Goal: Task Accomplishment & Management: Manage account settings

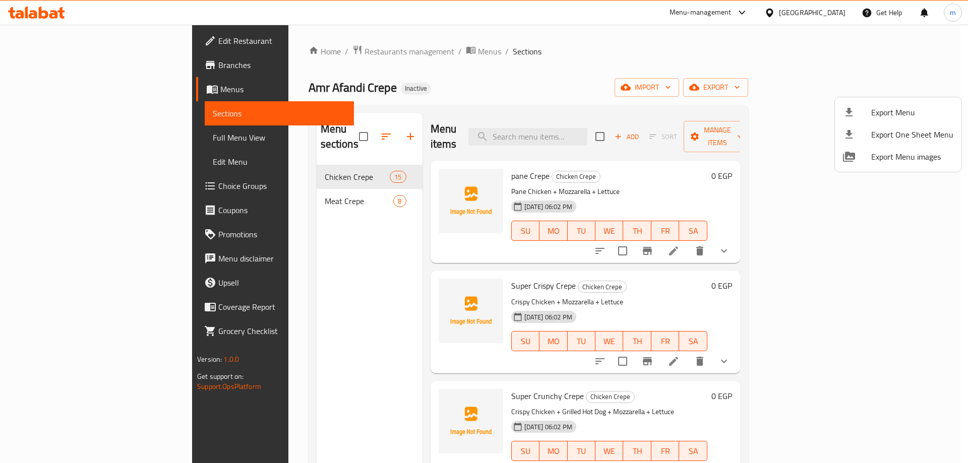
click at [679, 77] on div at bounding box center [484, 231] width 968 height 463
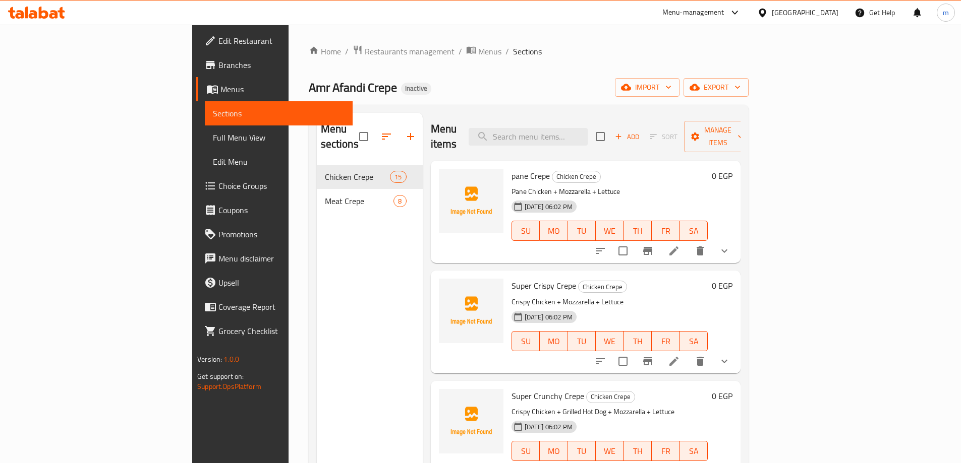
click at [748, 78] on div "Home / Restaurants management / Menus / Sections Amr Afandi Crepe Inactive impo…" at bounding box center [529, 315] width 440 height 540
click at [671, 82] on span "import" at bounding box center [647, 87] width 48 height 13
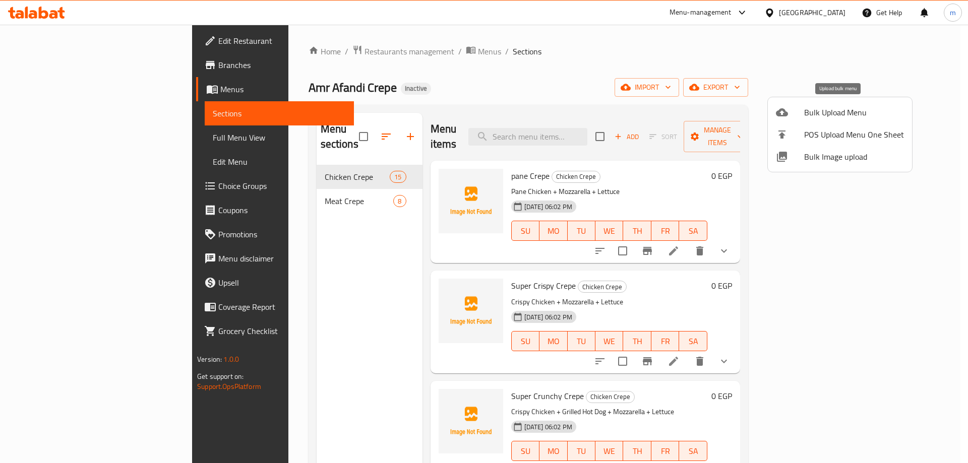
click at [850, 113] on span "Bulk Upload Menu" at bounding box center [854, 112] width 100 height 12
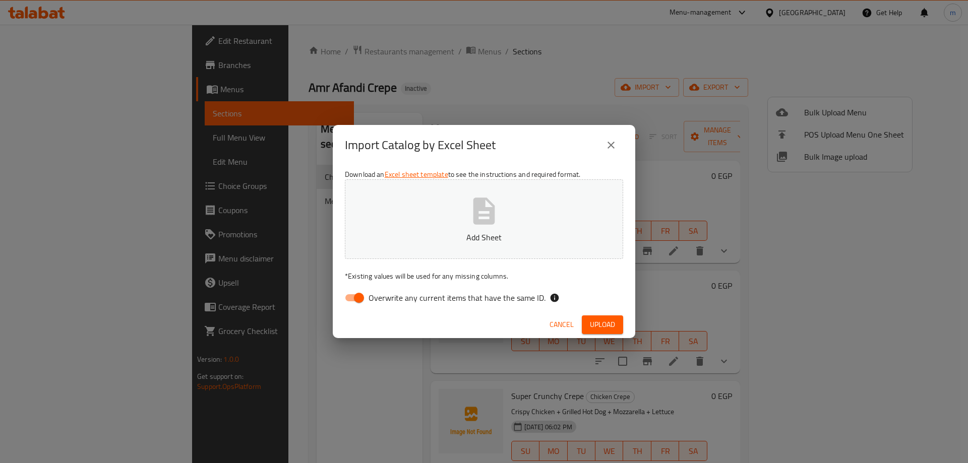
click at [512, 298] on span "Overwrite any current items that have the same ID." at bounding box center [457, 298] width 177 height 12
click at [388, 298] on input "Overwrite any current items that have the same ID." at bounding box center [358, 297] width 57 height 19
checkbox input "false"
click at [606, 324] on span "Upload" at bounding box center [602, 325] width 25 height 13
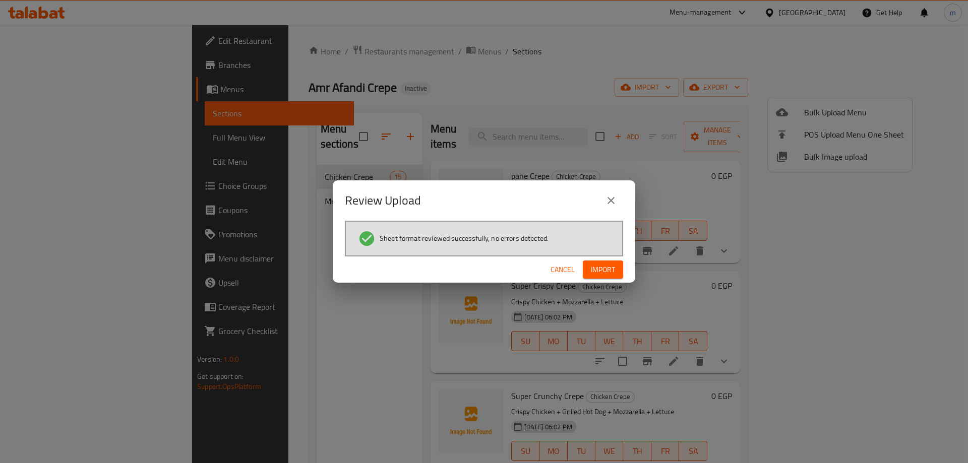
click at [615, 266] on span "Import" at bounding box center [603, 270] width 24 height 13
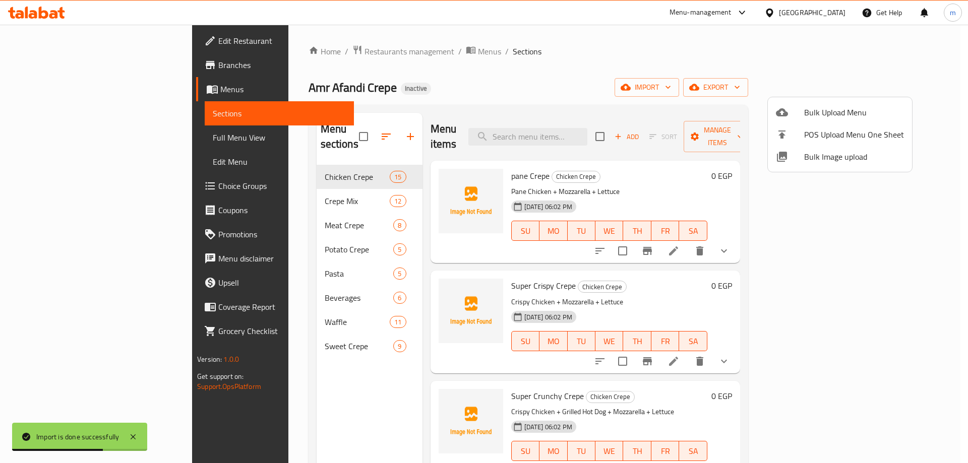
click at [250, 172] on div at bounding box center [484, 231] width 968 height 463
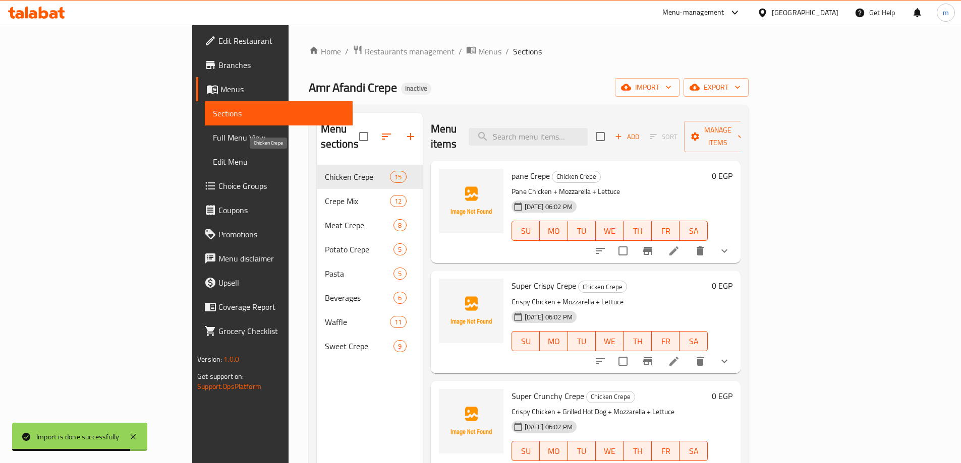
click at [325, 171] on span "Chicken Crepe" at bounding box center [358, 177] width 66 height 12
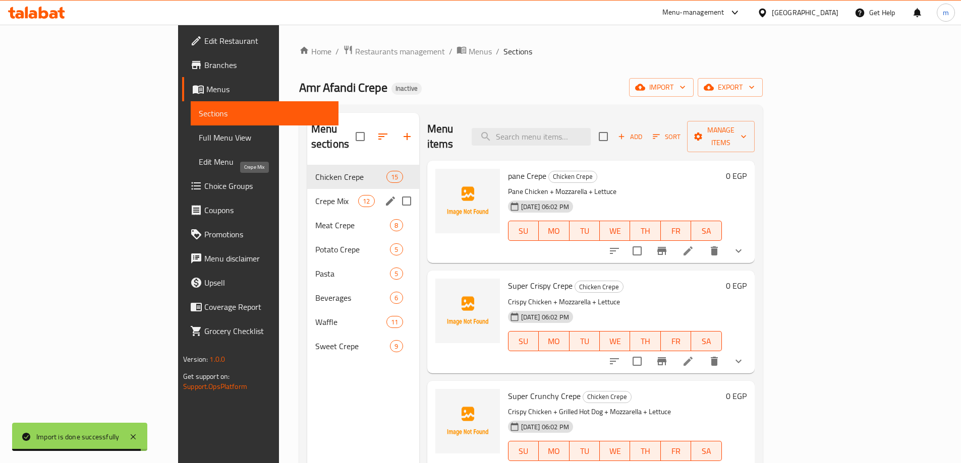
click at [315, 195] on span "Crepe Mix" at bounding box center [336, 201] width 43 height 12
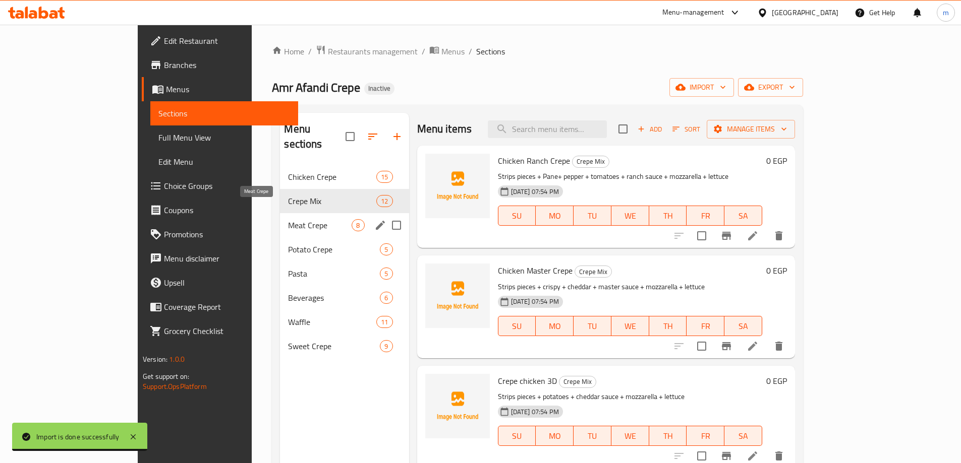
click at [288, 219] on span "Meat Crepe" at bounding box center [320, 225] width 64 height 12
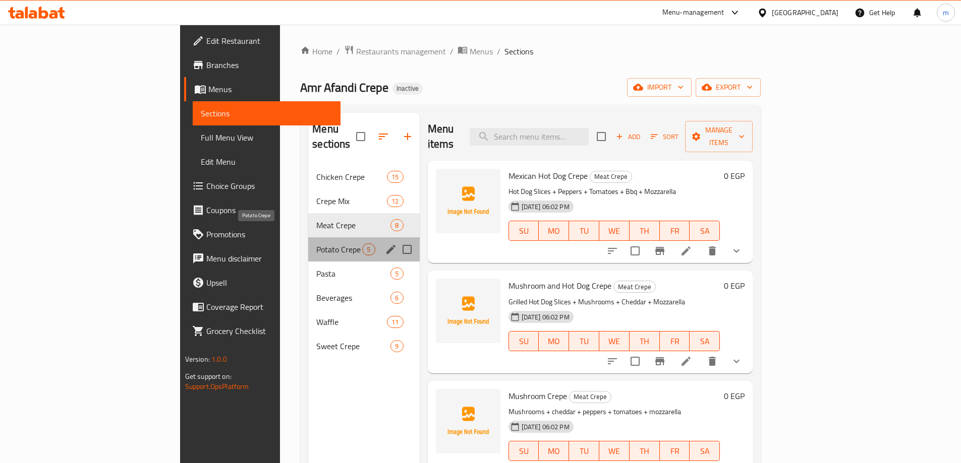
click at [316, 244] on span "Potato Crepe" at bounding box center [339, 250] width 46 height 12
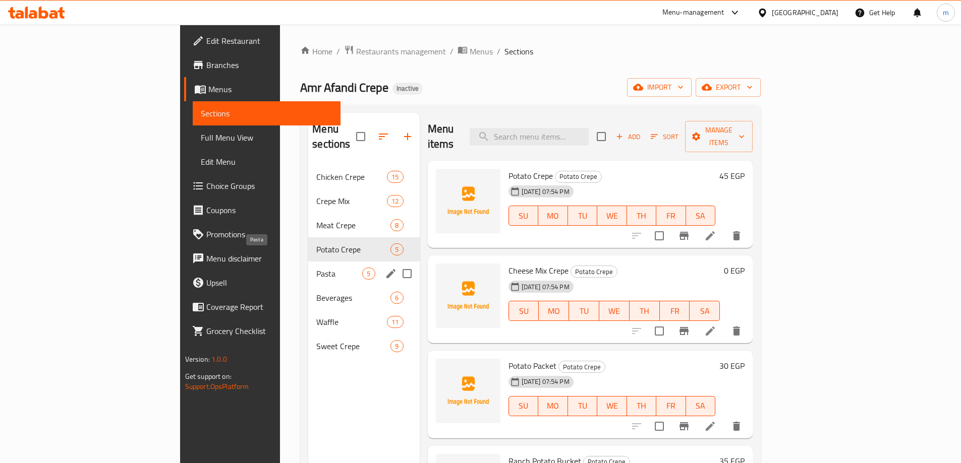
click at [316, 268] on span "Pasta" at bounding box center [339, 274] width 46 height 12
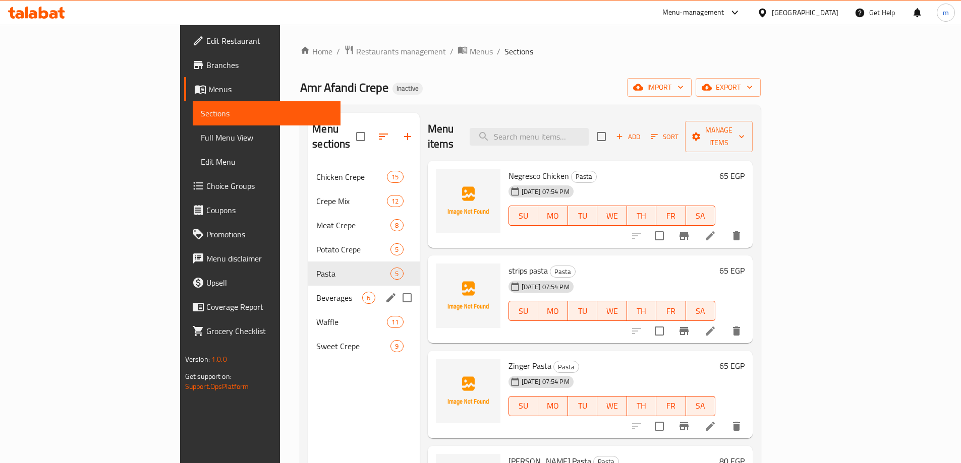
click at [316, 292] on span "Beverages" at bounding box center [339, 298] width 46 height 12
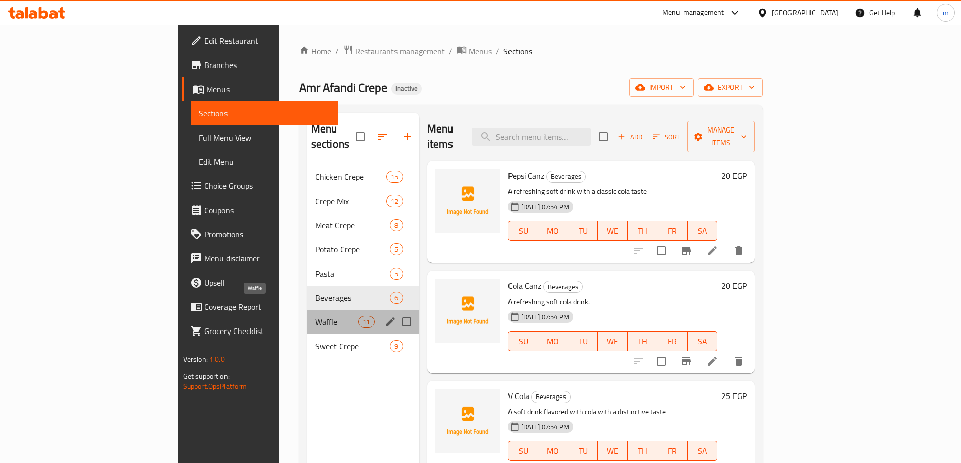
click at [315, 316] on span "Waffle" at bounding box center [336, 322] width 43 height 12
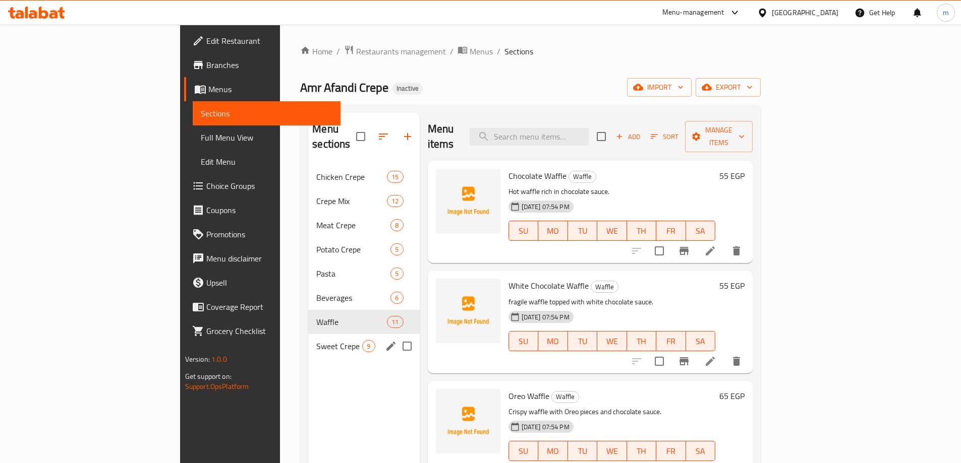
click at [316, 340] on span "Sweet Crepe" at bounding box center [339, 346] width 46 height 12
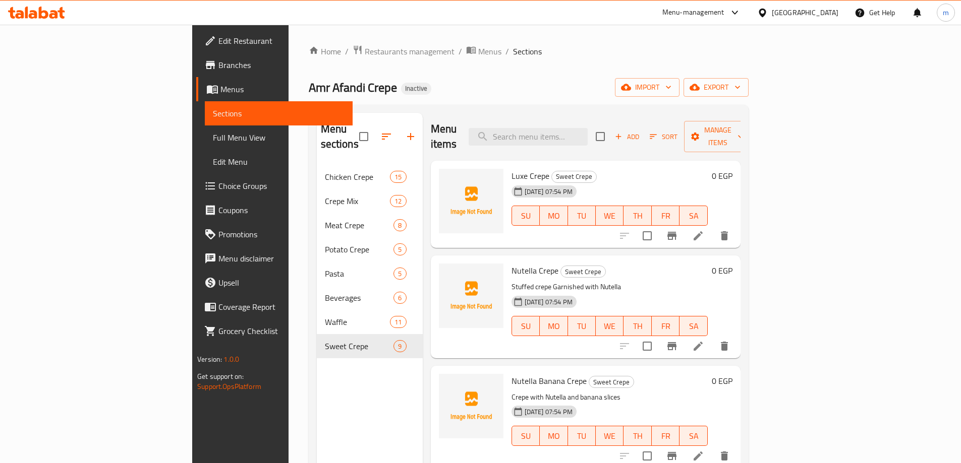
click at [644, 76] on div "Home / Restaurants management / Menus / Sections Amr Afandi Crepe Inactive impo…" at bounding box center [529, 315] width 440 height 540
click at [576, 70] on div "Home / Restaurants management / Menus / Sections Amr Afandi Crepe Inactive impo…" at bounding box center [529, 315] width 440 height 540
click at [218, 187] on span "Choice Groups" at bounding box center [281, 186] width 126 height 12
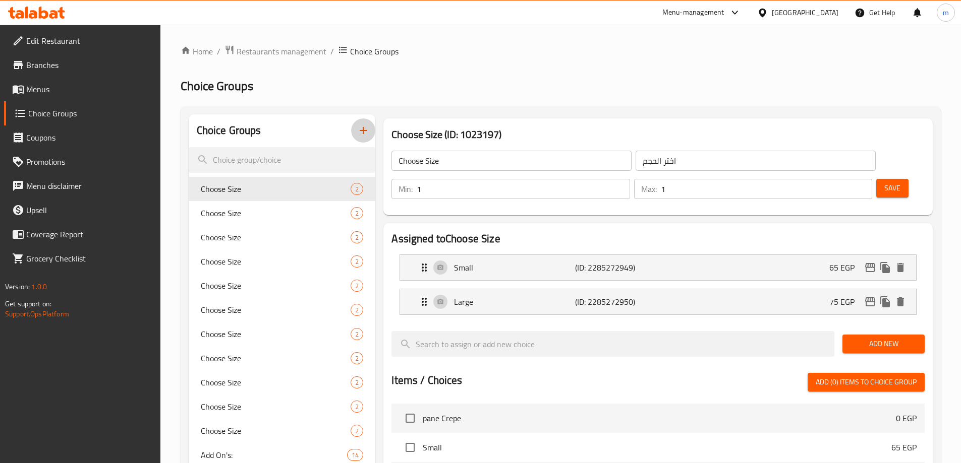
click at [360, 132] on icon "button" at bounding box center [363, 131] width 12 height 12
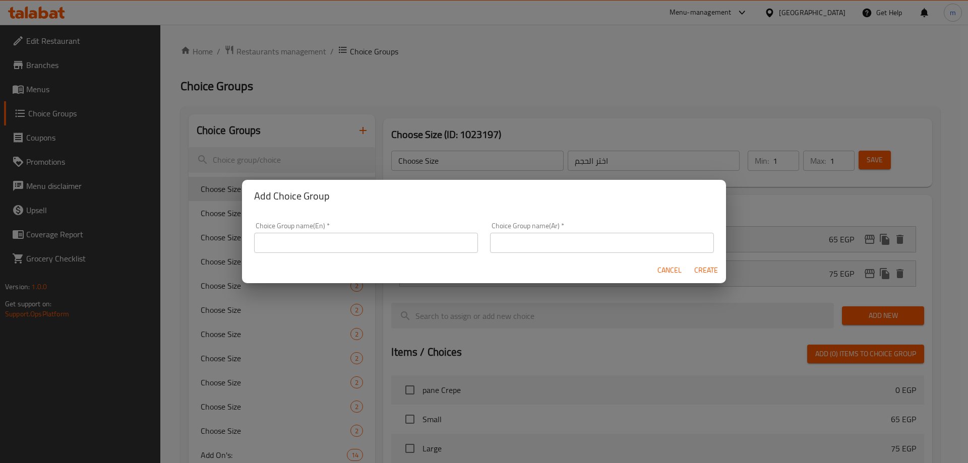
click at [355, 249] on input "text" at bounding box center [366, 243] width 224 height 20
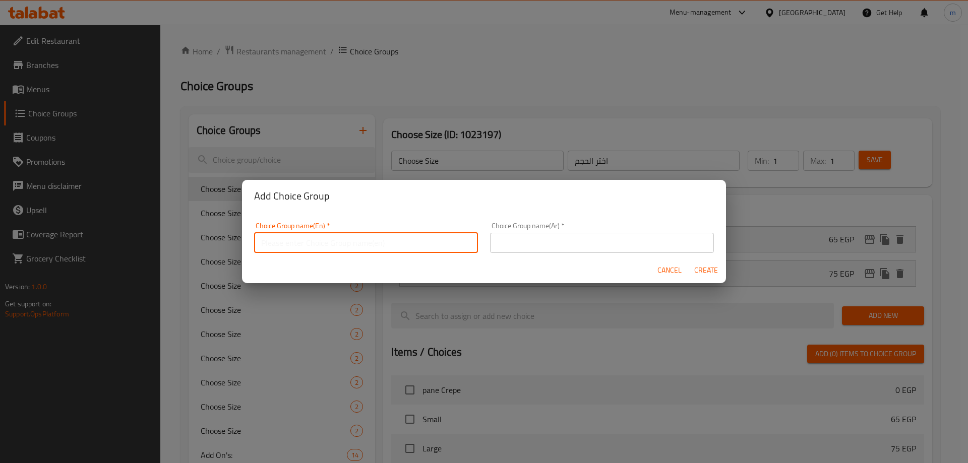
type input "Your Choice Of:"
click at [521, 235] on input "text" at bounding box center [602, 243] width 224 height 20
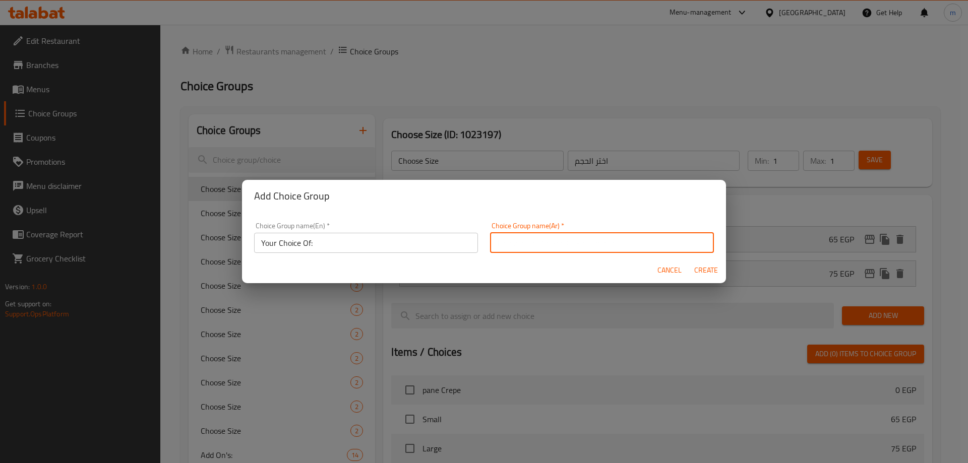
type input "اختيارك من:"
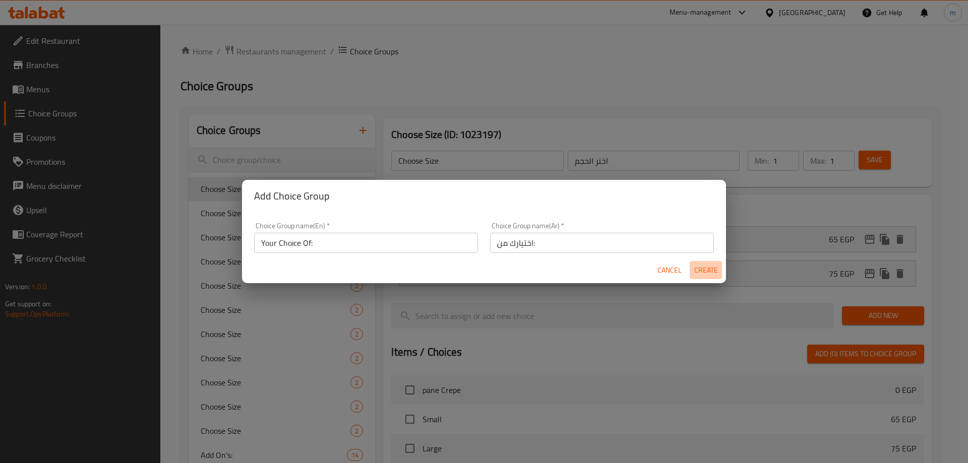
click at [699, 267] on span "Create" at bounding box center [706, 270] width 24 height 13
type input "Your Choice Of:"
type input "اختيارك من:"
type input "0"
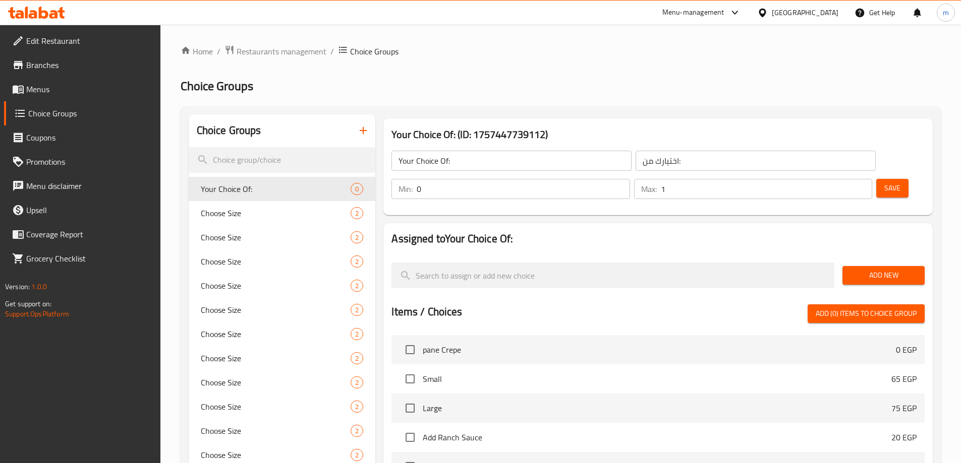
type input "1"
click at [841, 179] on input "1" at bounding box center [766, 189] width 211 height 20
click at [865, 266] on button "Add New" at bounding box center [883, 275] width 82 height 19
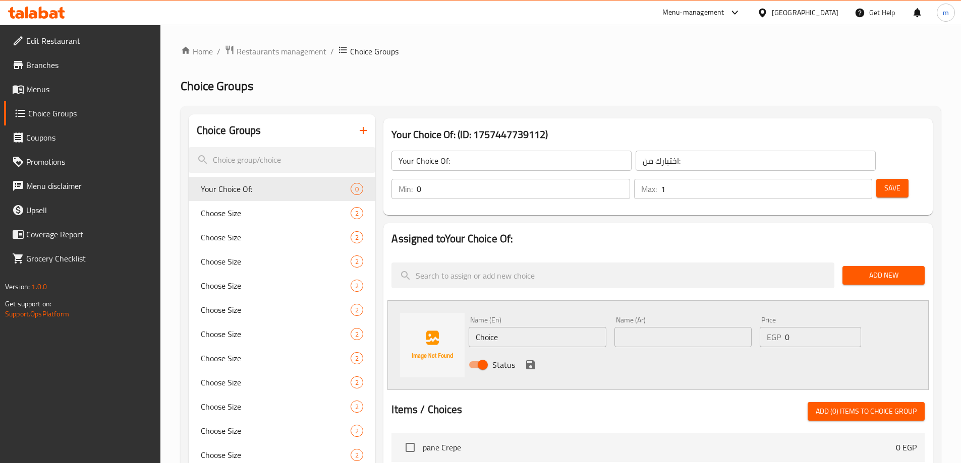
click at [718, 327] on input "text" at bounding box center [682, 337] width 137 height 20
paste input "اضافة صوص رانش"
type input "اضافة صوص رانش"
click at [514, 327] on input "Choice" at bounding box center [536, 337] width 137 height 20
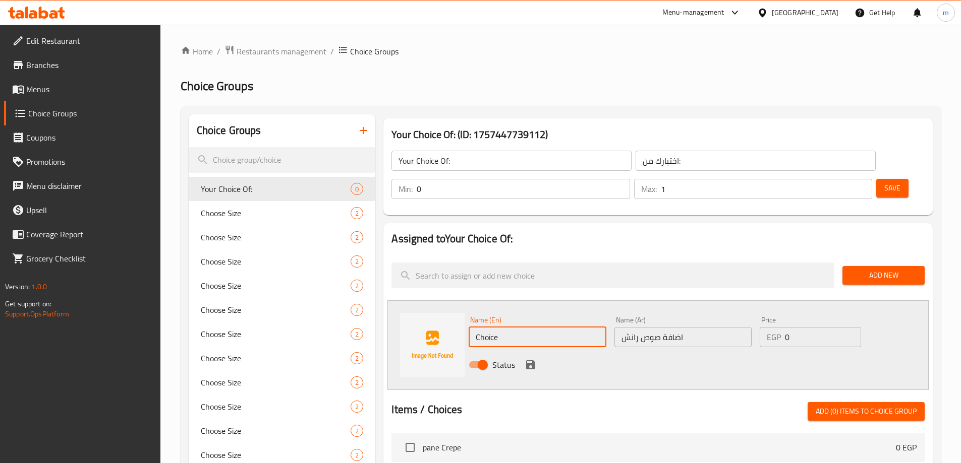
paste input "Add ranch sau"
type input "Add ranch sauce"
click at [554, 351] on div "Status" at bounding box center [682, 364] width 437 height 27
drag, startPoint x: 805, startPoint y: 308, endPoint x: 769, endPoint y: 310, distance: 35.9
click at [769, 327] on div "EGP 0 Price" at bounding box center [809, 337] width 101 height 20
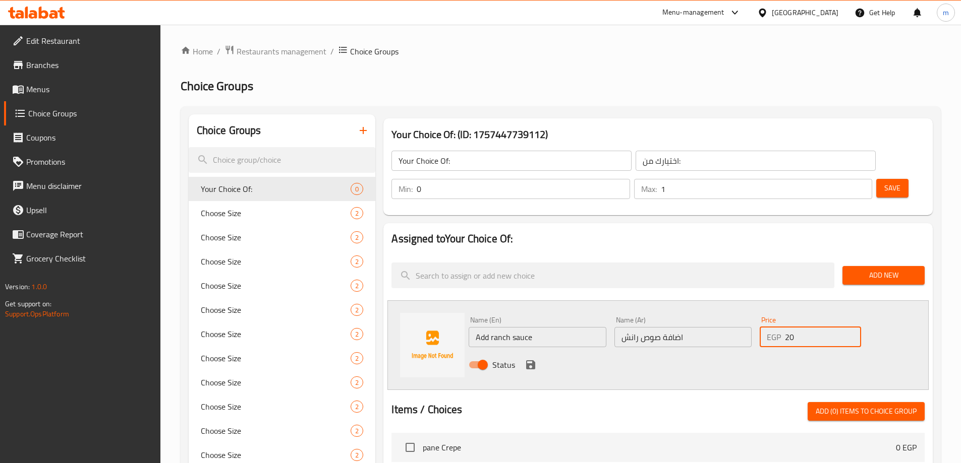
type input "20"
click at [536, 351] on div "Status" at bounding box center [682, 364] width 437 height 27
click at [533, 361] on icon "save" at bounding box center [530, 365] width 9 height 9
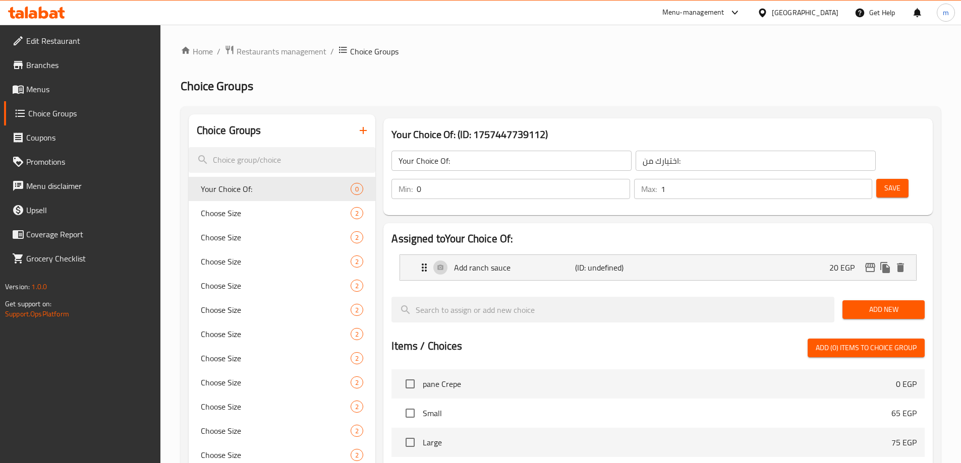
click at [873, 304] on span "Add New" at bounding box center [883, 310] width 66 height 13
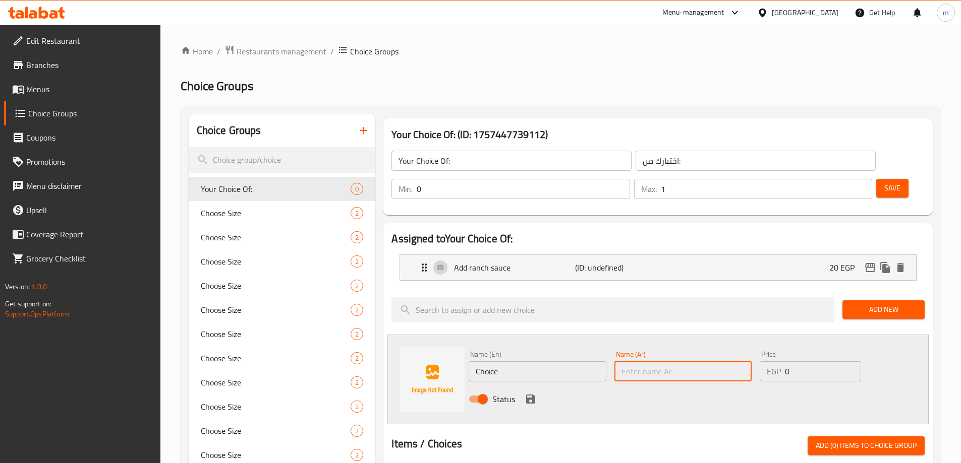
drag, startPoint x: 665, startPoint y: 340, endPoint x: 655, endPoint y: 347, distance: 11.6
click at [665, 362] on input "text" at bounding box center [682, 372] width 137 height 20
paste input "اضافة صوص شيدر"
type input "اضافة صوص شيدر"
click at [552, 362] on input "Choice" at bounding box center [536, 372] width 137 height 20
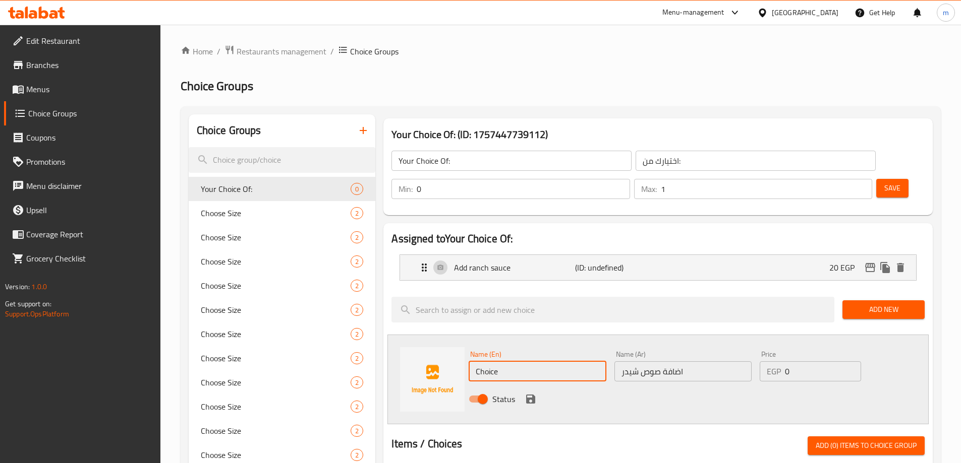
click at [552, 362] on input "Choice" at bounding box center [536, 372] width 137 height 20
paste input "Add cheddar sau"
type input "Add cheddar sauce"
drag, startPoint x: 801, startPoint y: 346, endPoint x: 748, endPoint y: 346, distance: 53.4
click at [748, 347] on div "Name (En) Add cheddar sauce Name (En) Name (Ar) اضافة صوص شيدر Name (Ar) Price …" at bounding box center [682, 380] width 437 height 66
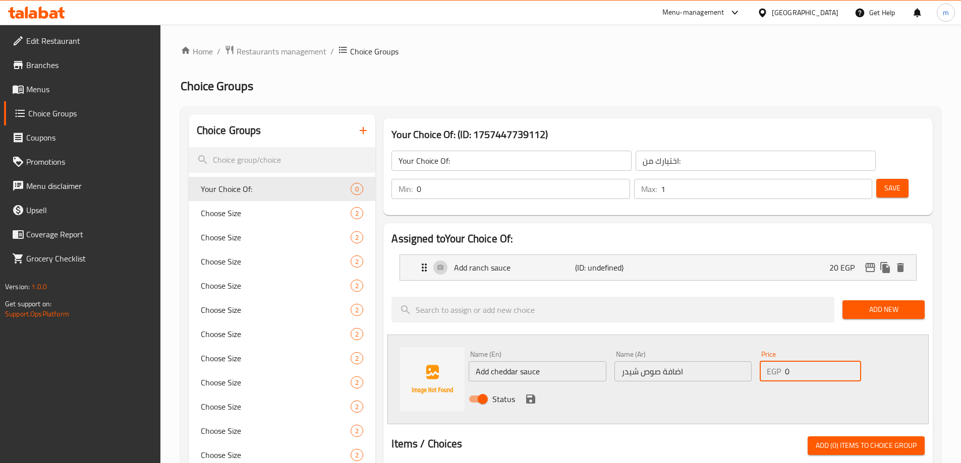
click at [792, 362] on input "0" at bounding box center [823, 372] width 76 height 20
drag, startPoint x: 798, startPoint y: 341, endPoint x: 779, endPoint y: 343, distance: 18.8
click at [779, 362] on div "EGP 0 Price" at bounding box center [809, 372] width 101 height 20
type input "25"
click at [746, 386] on div "Status" at bounding box center [682, 399] width 437 height 27
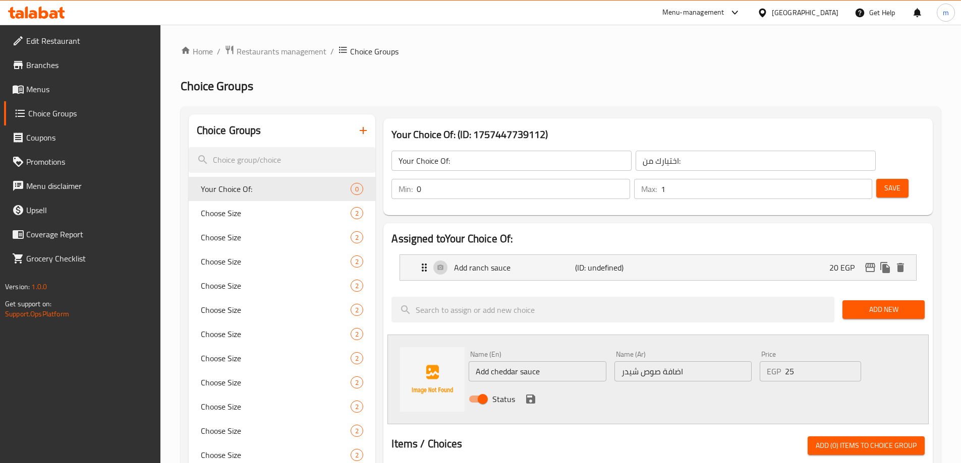
click at [534, 395] on icon "save" at bounding box center [530, 399] width 9 height 9
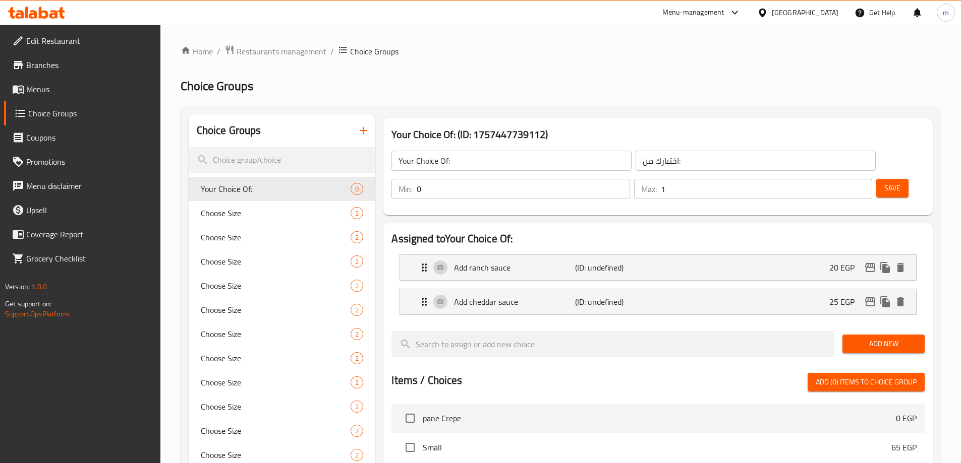
click at [884, 338] on span "Add New" at bounding box center [883, 344] width 66 height 13
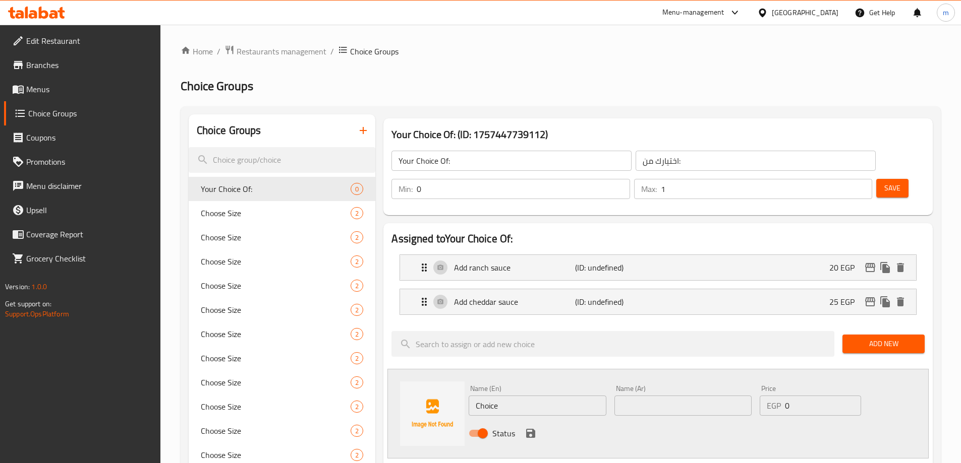
drag, startPoint x: 670, startPoint y: 362, endPoint x: 670, endPoint y: 369, distance: 6.6
click at [670, 385] on div "Name (Ar) Name (Ar)" at bounding box center [682, 400] width 137 height 31
click at [672, 396] on input "text" at bounding box center [682, 406] width 137 height 20
paste input "اضافة [GEOGRAPHIC_DATA]"
type input "اضافة [GEOGRAPHIC_DATA]"
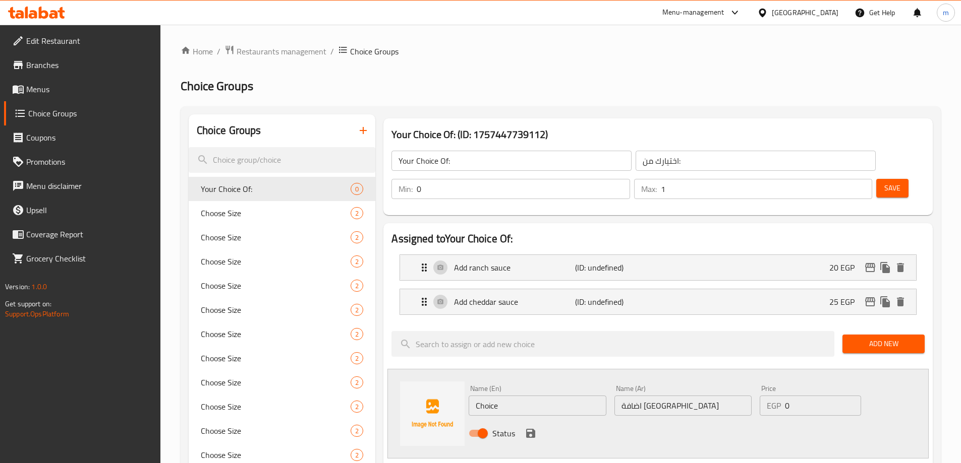
click at [527, 396] on input "Choice" at bounding box center [536, 406] width 137 height 20
paste input "Add [US_STATE]"
type input "Add [US_STATE]"
drag, startPoint x: 785, startPoint y: 382, endPoint x: 797, endPoint y: 382, distance: 12.1
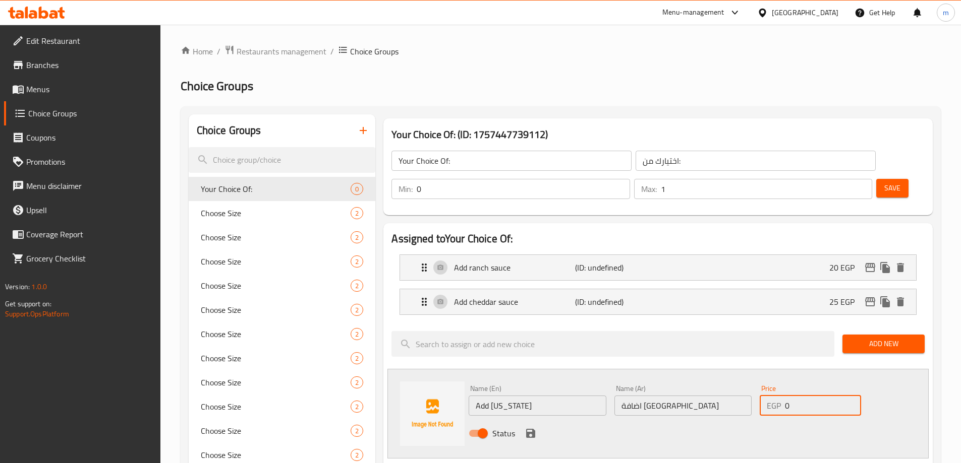
click at [797, 396] on input "0" at bounding box center [823, 406] width 76 height 20
type input "20"
click at [742, 420] on div "Status" at bounding box center [682, 433] width 437 height 27
click at [531, 429] on icon "save" at bounding box center [530, 433] width 9 height 9
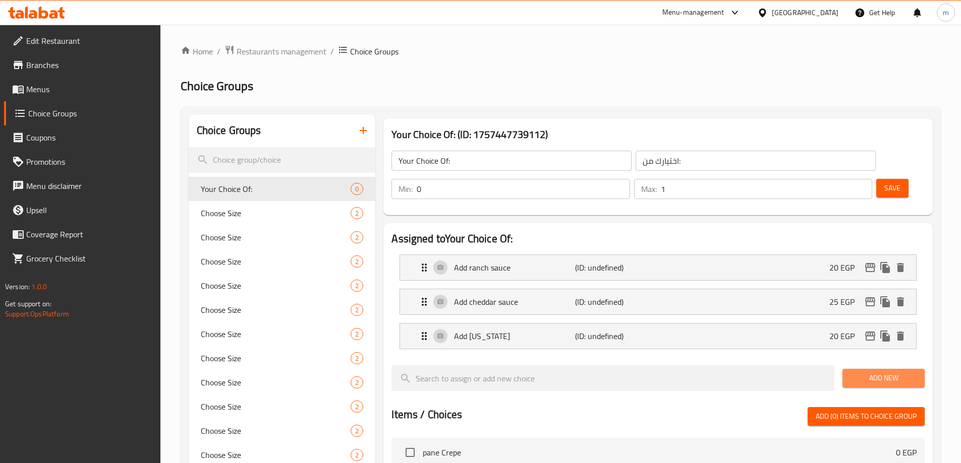
click at [859, 372] on span "Add New" at bounding box center [883, 378] width 66 height 13
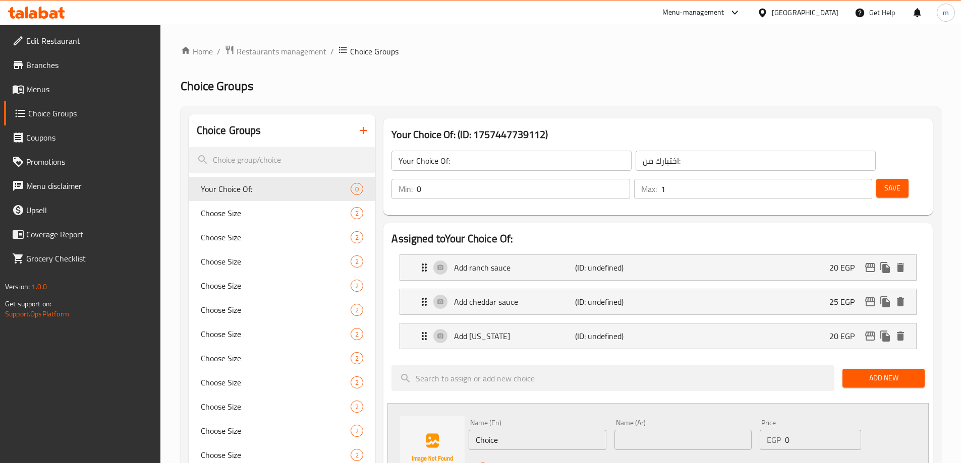
click at [681, 420] on div "Name (Ar) Name (Ar)" at bounding box center [682, 435] width 137 height 31
click at [682, 430] on input "text" at bounding box center [682, 440] width 137 height 20
paste input "اضافة تركي مدخن"
type input "اضافة تركي مدخن"
click at [517, 430] on input "Choice" at bounding box center [536, 440] width 137 height 20
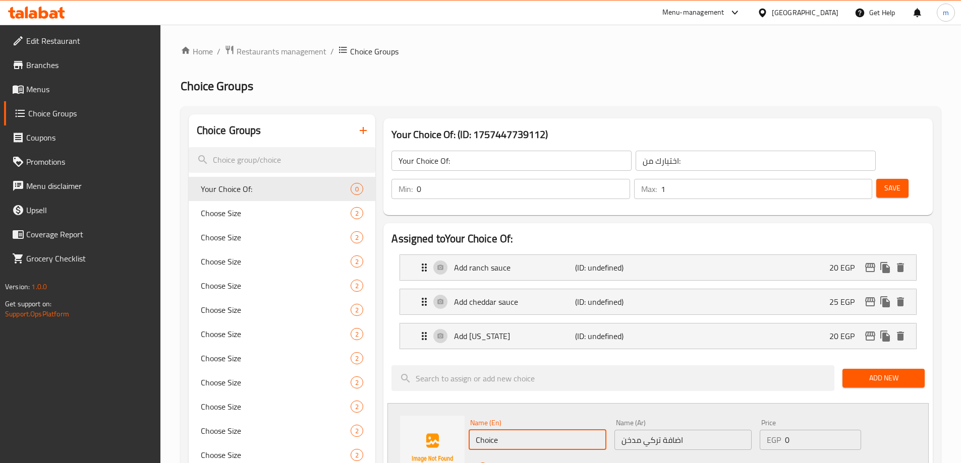
click at [517, 430] on input "Choice" at bounding box center [536, 440] width 137 height 20
paste input "Add a Turkish smoker"
click at [499, 430] on input "Add a Turkish smoker" at bounding box center [536, 440] width 137 height 20
click at [497, 430] on input "Add a Turkish smoker" at bounding box center [536, 440] width 137 height 20
click at [653, 430] on input "اضافة تركي مدخن" at bounding box center [682, 440] width 137 height 20
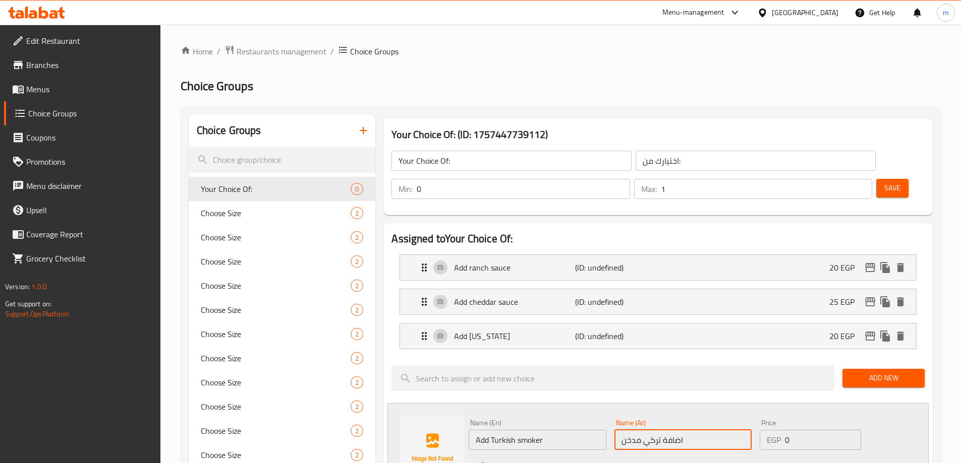
click at [653, 430] on input "اضافة تركي مدخن" at bounding box center [682, 440] width 137 height 20
click at [629, 430] on input "اضافة تركي مدخن" at bounding box center [682, 440] width 137 height 20
click at [550, 430] on input "Add Turkish smoker" at bounding box center [536, 440] width 137 height 20
type input "Add Turkish smoked"
drag, startPoint x: 800, startPoint y: 412, endPoint x: 784, endPoint y: 416, distance: 16.6
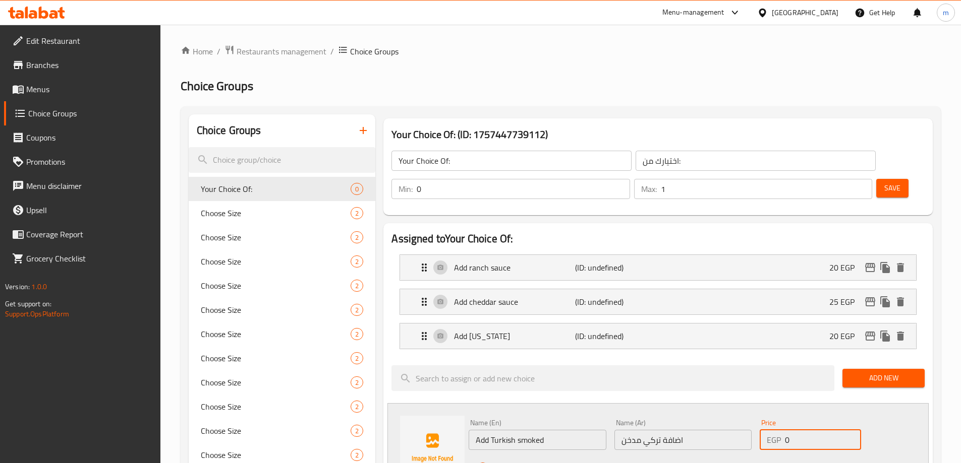
click at [784, 430] on div "EGP 0 Price" at bounding box center [809, 440] width 101 height 20
type input "20"
click at [528, 462] on icon "save" at bounding box center [530, 468] width 12 height 12
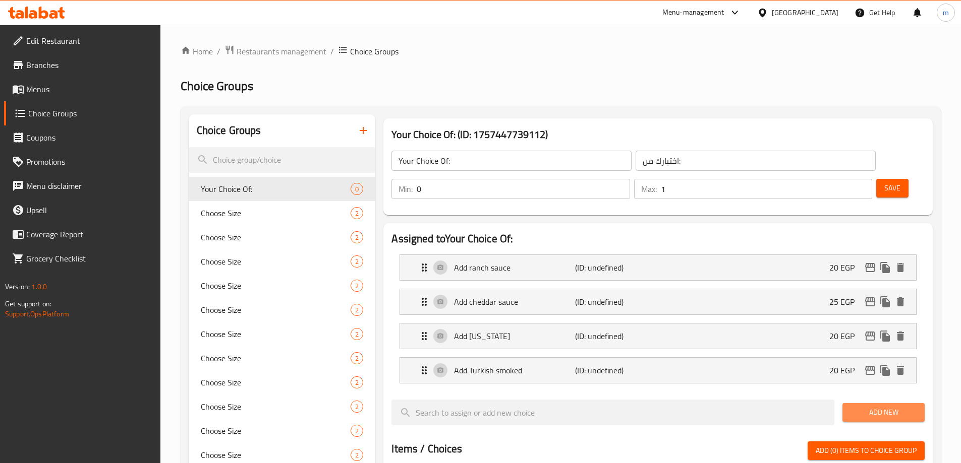
click at [858, 406] on span "Add New" at bounding box center [883, 412] width 66 height 13
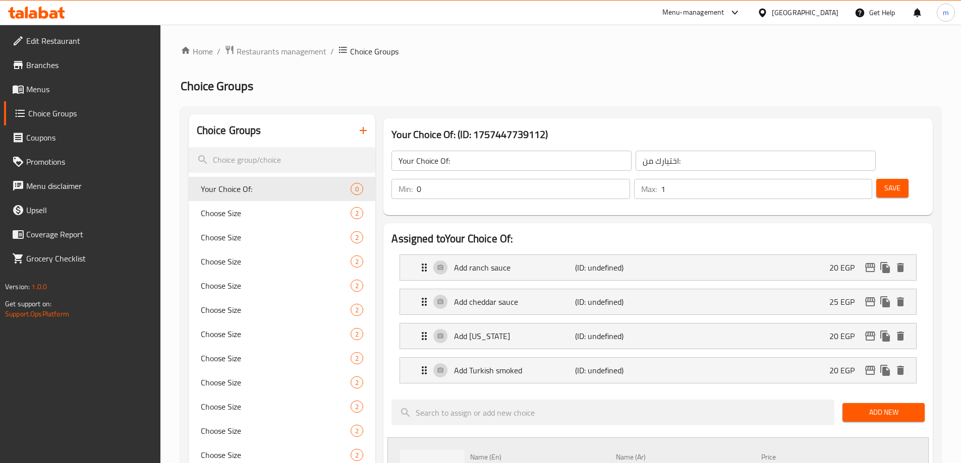
paste input "اضافة جبنة رومي"
type input "اضافة جبنة رومي"
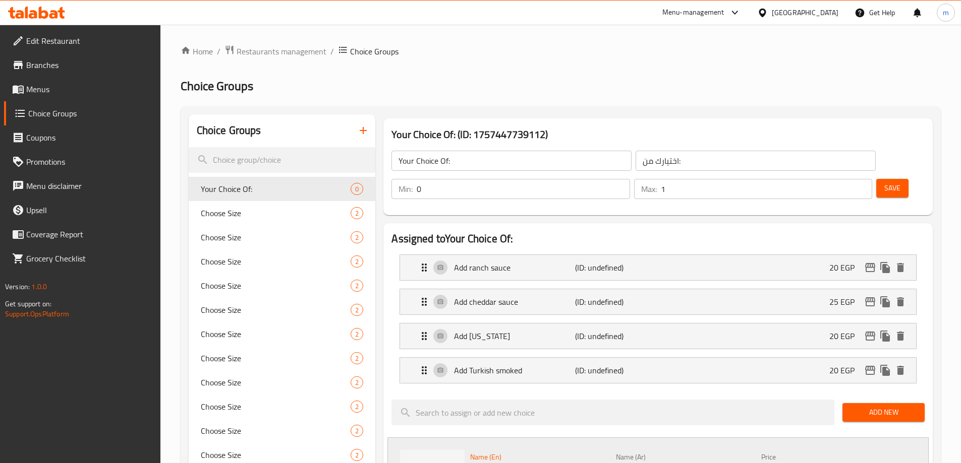
paste input "Roumi Cheese"
type input "Add Roumi Cheese"
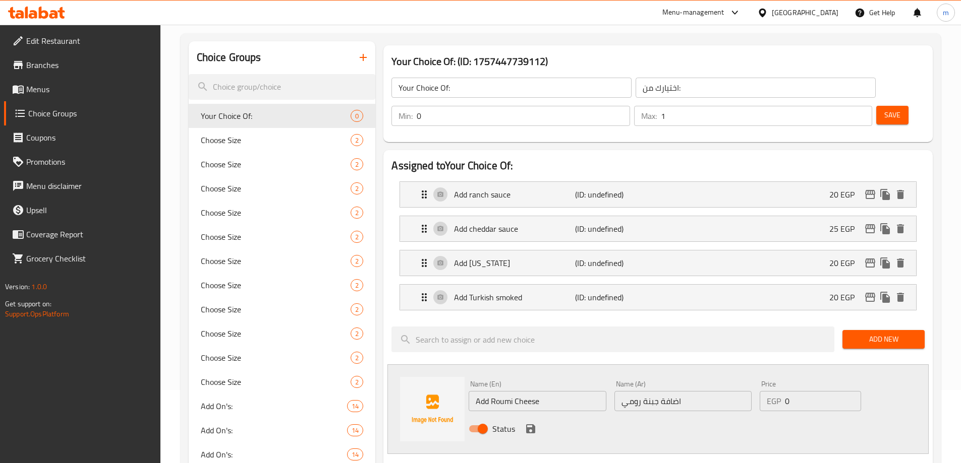
scroll to position [151, 0]
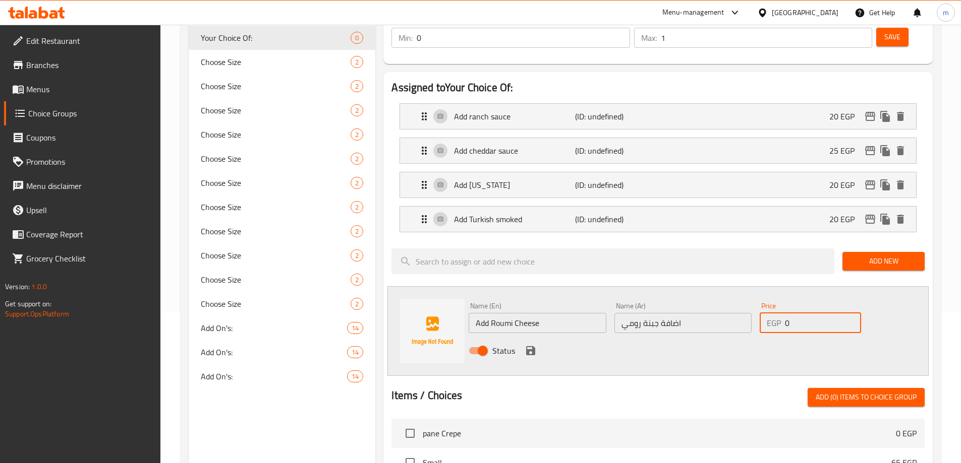
drag, startPoint x: 786, startPoint y: 298, endPoint x: 795, endPoint y: 295, distance: 9.1
click at [795, 313] on input "0" at bounding box center [823, 323] width 76 height 20
type input "20"
click at [531, 345] on icon "save" at bounding box center [530, 351] width 12 height 12
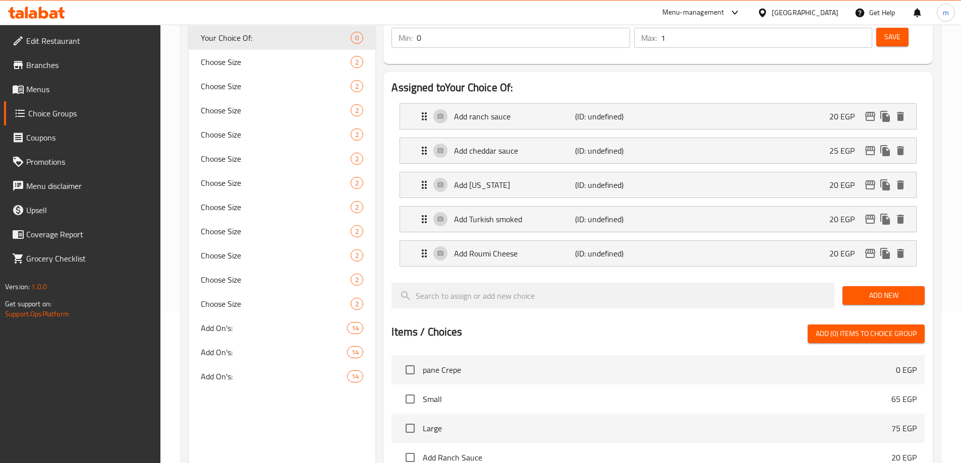
click at [845, 286] on button "Add New" at bounding box center [883, 295] width 82 height 19
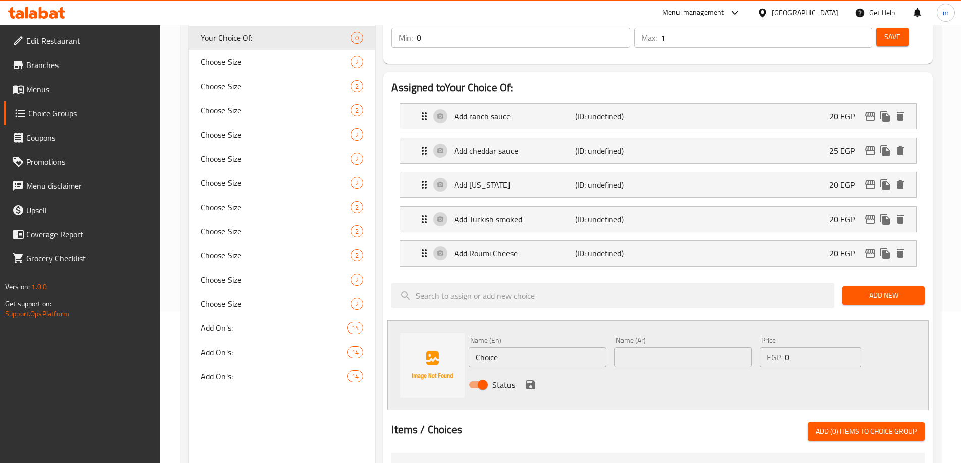
click at [664, 347] on input "text" at bounding box center [682, 357] width 137 height 20
paste input "اضافة جبنة موتزاريلا"
type input "اضافة جبنة موتزاريلا"
click at [567, 347] on input "Choice" at bounding box center [536, 357] width 137 height 20
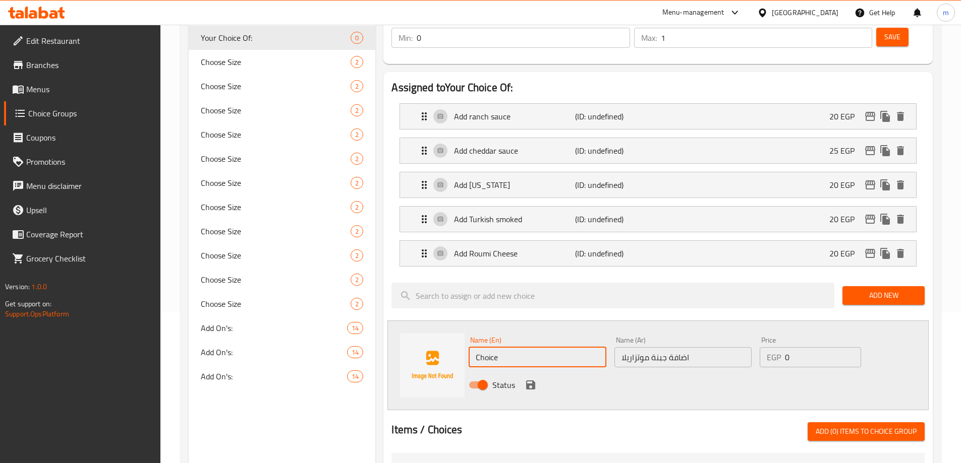
paste input "Add mozzarella chees"
type input "Add mozzarella cheese"
click at [617, 372] on div "Status" at bounding box center [682, 385] width 437 height 27
drag, startPoint x: 800, startPoint y: 330, endPoint x: 771, endPoint y: 334, distance: 28.5
click at [771, 347] on div "EGP 0 Price" at bounding box center [809, 357] width 101 height 20
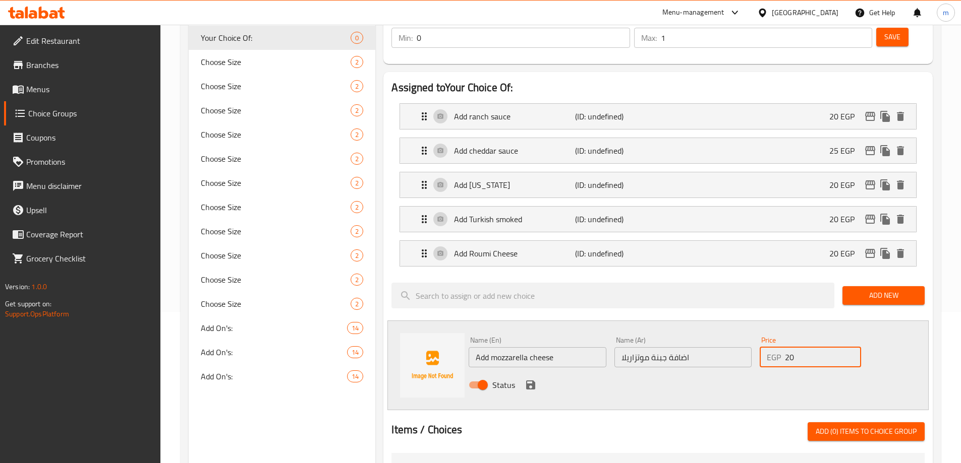
type input "20"
click at [528, 381] on icon "save" at bounding box center [530, 385] width 9 height 9
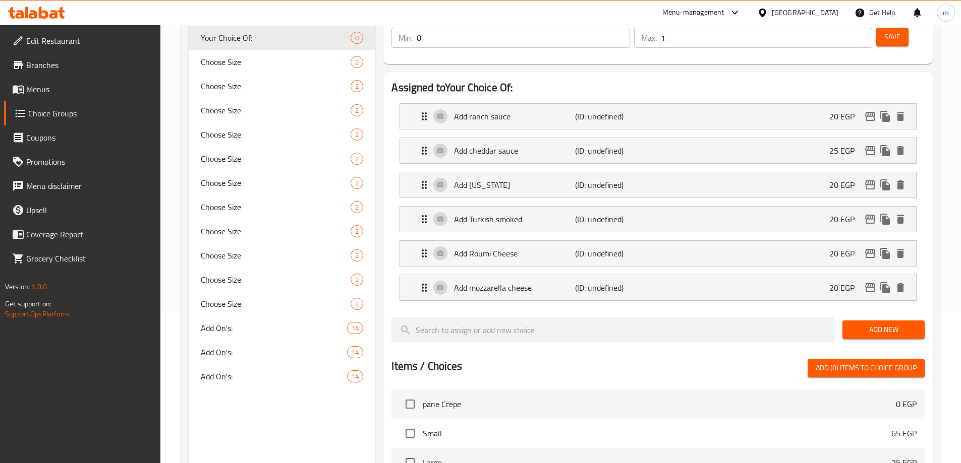
click at [881, 324] on span "Add New" at bounding box center [883, 330] width 66 height 13
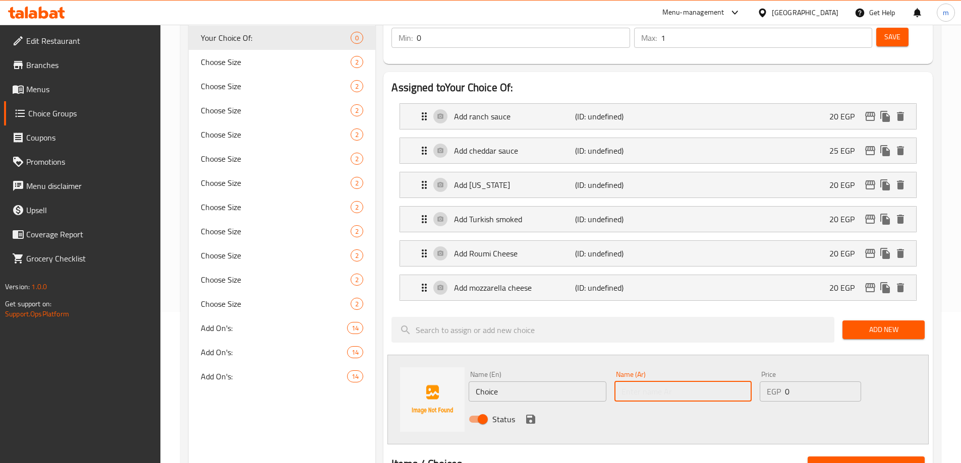
drag, startPoint x: 657, startPoint y: 362, endPoint x: 638, endPoint y: 369, distance: 19.8
click at [657, 382] on input "text" at bounding box center [682, 392] width 137 height 20
paste input "اضافة خضروات"
type input "اضافة خضروات"
click at [507, 382] on input "Choice" at bounding box center [536, 392] width 137 height 20
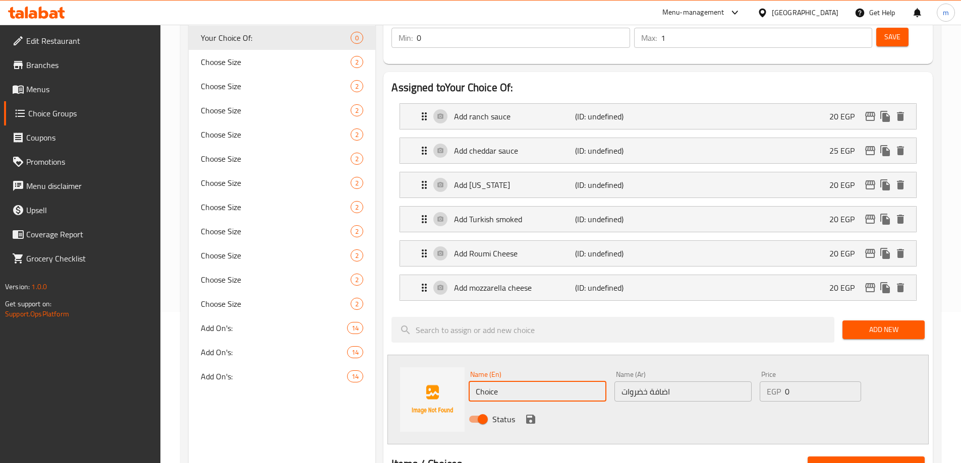
click at [507, 382] on input "Choice" at bounding box center [536, 392] width 137 height 20
click at [530, 382] on input "Choice" at bounding box center [536, 392] width 137 height 20
paste input "Add vegetables"
type input "Add vegetables"
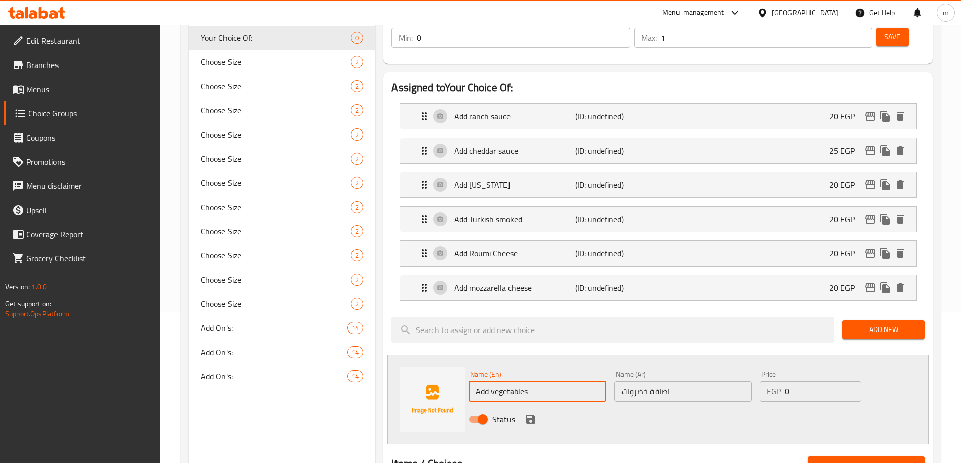
click at [594, 406] on div "Status" at bounding box center [682, 419] width 437 height 27
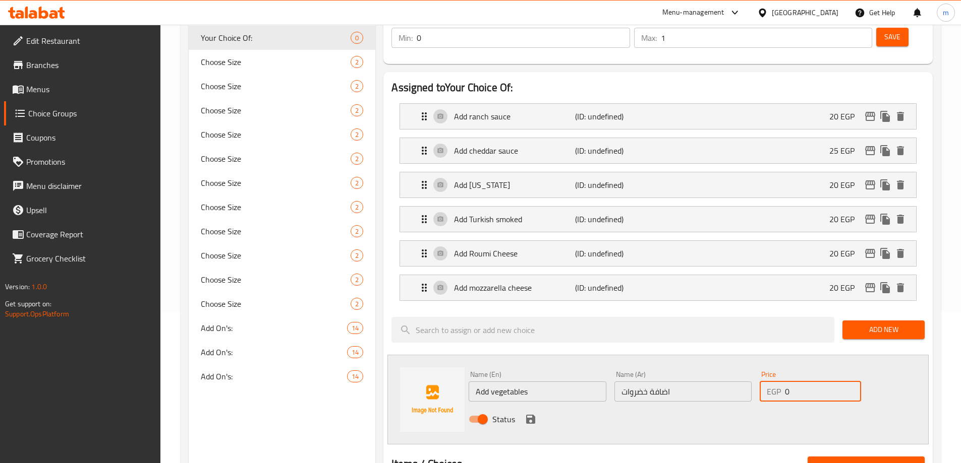
drag, startPoint x: 807, startPoint y: 365, endPoint x: 776, endPoint y: 365, distance: 30.3
click at [776, 382] on div "EGP 0 Price" at bounding box center [809, 392] width 101 height 20
type input "10"
drag, startPoint x: 725, startPoint y: 411, endPoint x: 507, endPoint y: 409, distance: 217.8
click at [716, 412] on div "Name (En) Add vegetables Name (En) Name (Ar) اضافة خضروات Name (Ar) Price EGP 1…" at bounding box center [657, 400] width 541 height 90
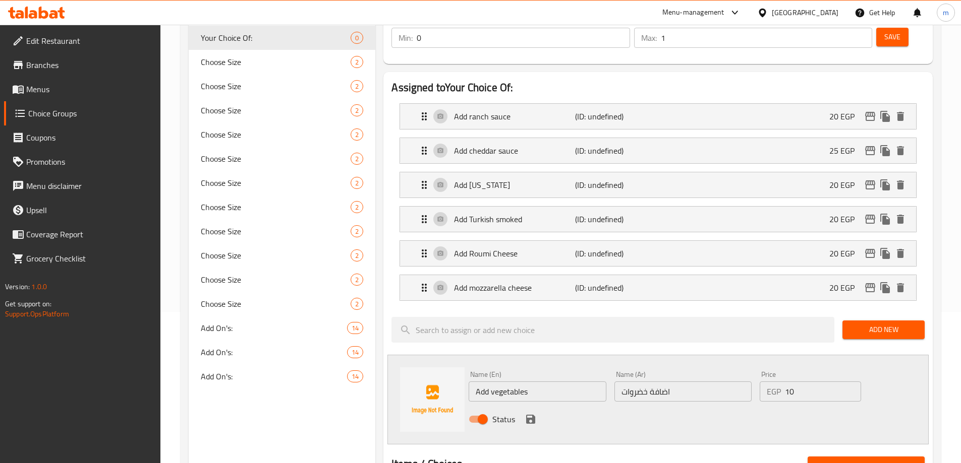
click at [528, 415] on icon "save" at bounding box center [530, 419] width 9 height 9
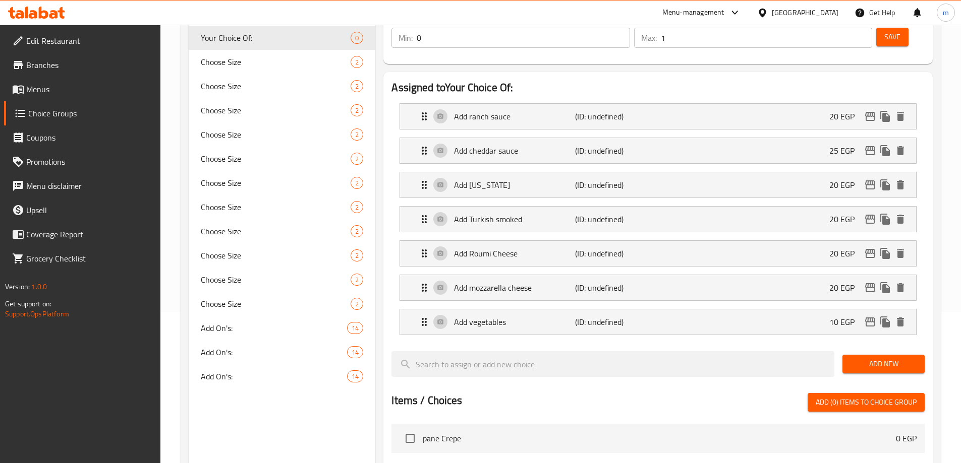
click at [859, 355] on button "Add New" at bounding box center [883, 364] width 82 height 19
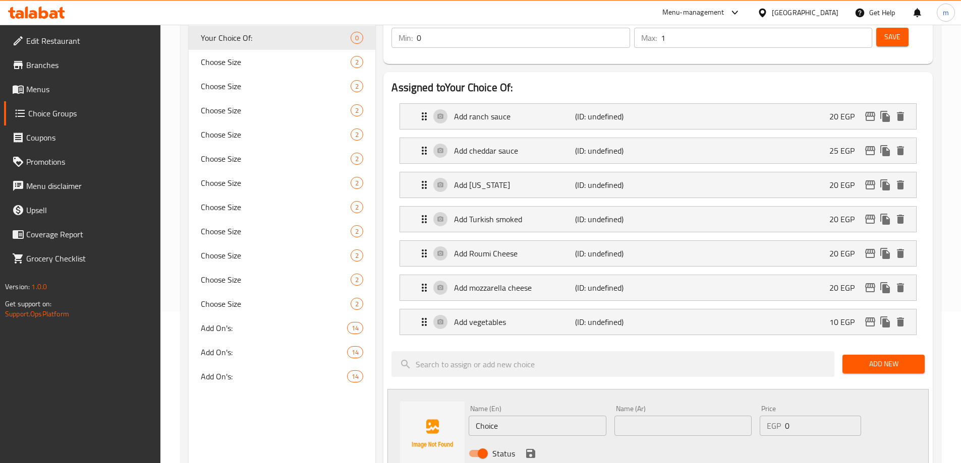
click at [662, 416] on input "text" at bounding box center [682, 426] width 137 height 20
paste input "اضافة بانيه"
type input "اضافة بانيه"
click at [660, 440] on div "Status" at bounding box center [682, 453] width 437 height 27
click at [556, 416] on input "Choice" at bounding box center [536, 426] width 137 height 20
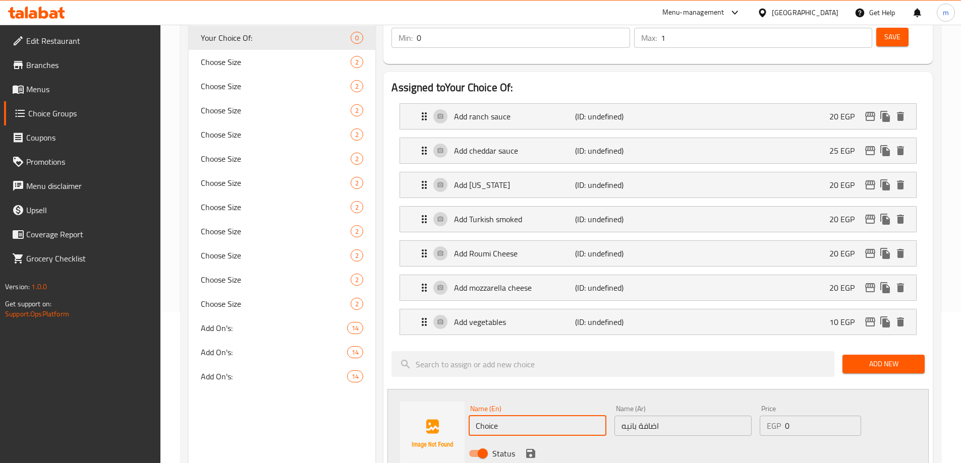
click at [556, 416] on input "Choice" at bounding box center [536, 426] width 137 height 20
click at [508, 416] on input "text" at bounding box center [536, 426] width 137 height 20
paste input "Add builder"
click at [496, 416] on input "Add builder" at bounding box center [536, 426] width 137 height 20
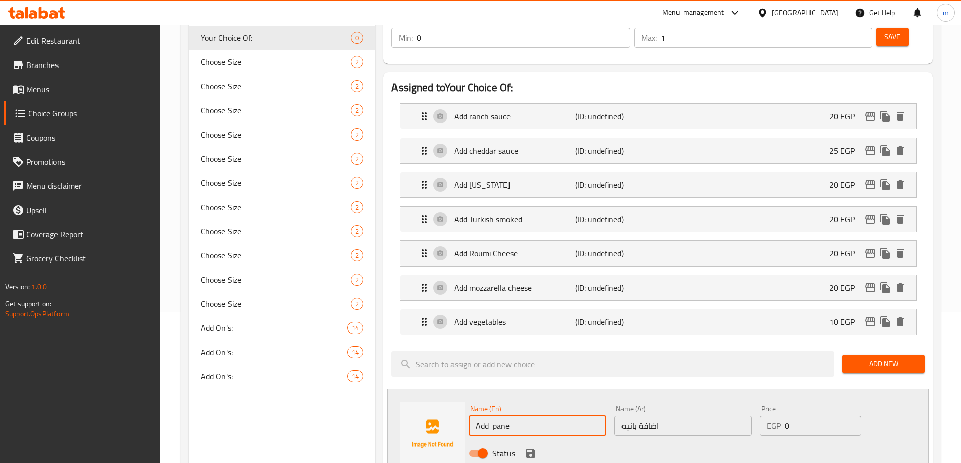
type input "Add pane"
drag, startPoint x: 801, startPoint y: 407, endPoint x: 784, endPoint y: 406, distance: 16.6
click at [784, 416] on div "EGP 0 Price" at bounding box center [809, 426] width 101 height 20
click at [792, 416] on input "0" at bounding box center [823, 426] width 76 height 20
drag, startPoint x: 795, startPoint y: 404, endPoint x: 781, endPoint y: 408, distance: 15.0
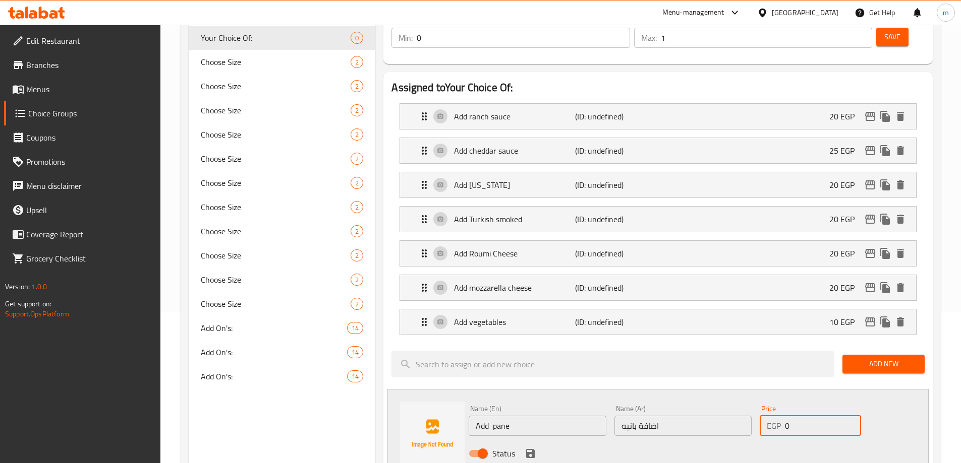
click at [781, 408] on div "Price EGP 0 Price" at bounding box center [809, 420] width 109 height 39
type input "25"
click at [758, 440] on div "Status" at bounding box center [682, 453] width 437 height 27
click at [529, 448] on icon "save" at bounding box center [530, 454] width 12 height 12
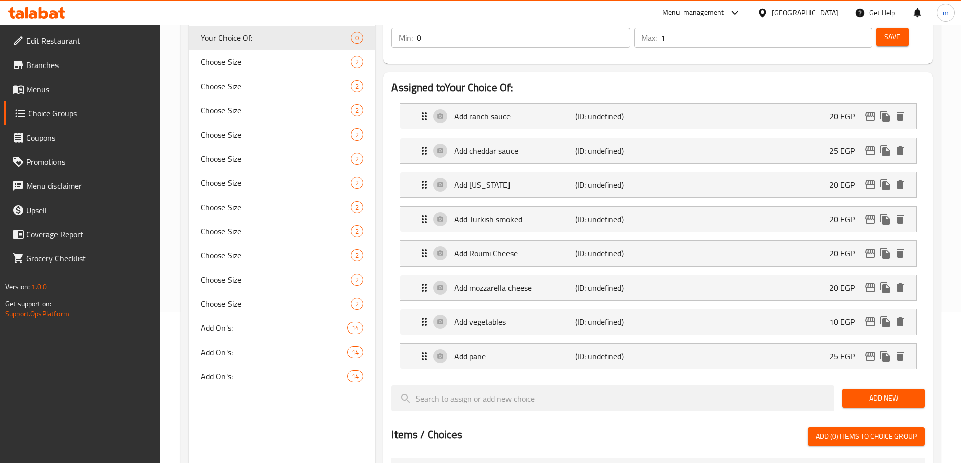
click at [870, 392] on span "Add New" at bounding box center [883, 398] width 66 height 13
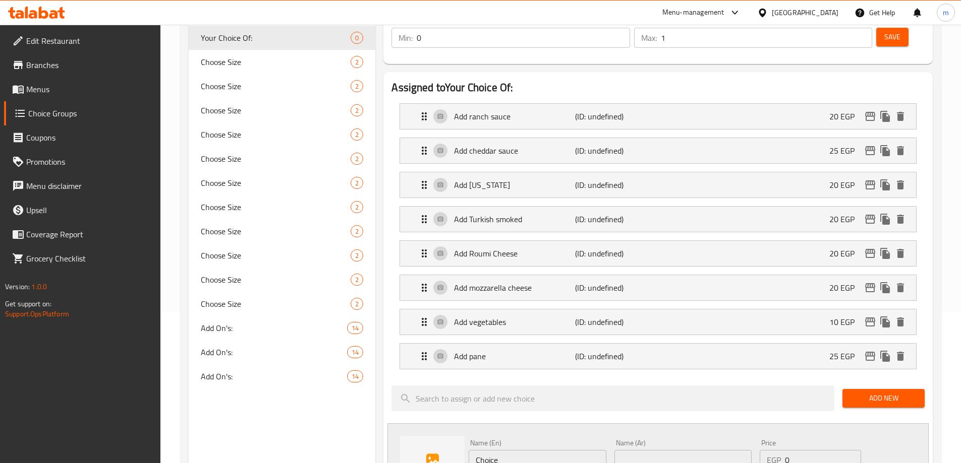
click at [691, 440] on div "Name (Ar) Name (Ar)" at bounding box center [682, 455] width 137 height 31
click at [689, 450] on input "text" at bounding box center [682, 460] width 137 height 20
paste input "اضافة كرسبي"
type input "اضافة كرسبي"
click at [504, 440] on div "Name (En) Choice Name (En)" at bounding box center [536, 455] width 137 height 31
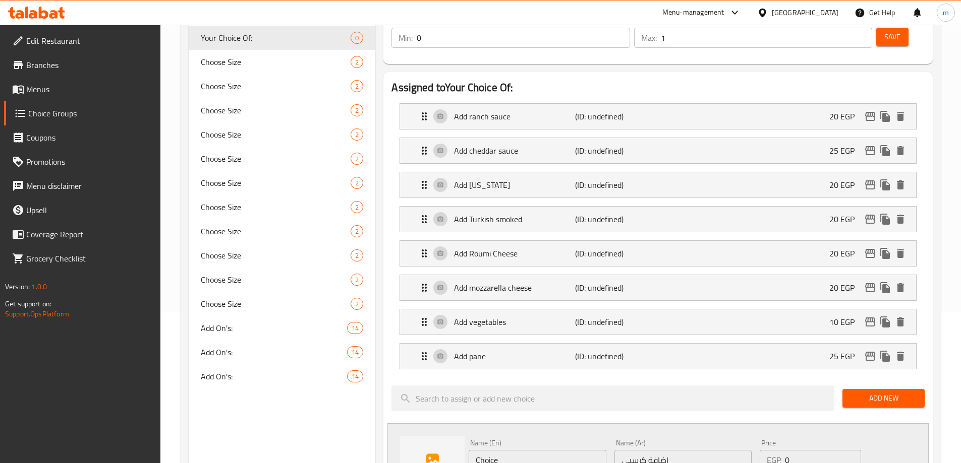
click at [509, 450] on input "Choice" at bounding box center [536, 460] width 137 height 20
click at [509, 450] on input "text" at bounding box center [536, 460] width 137 height 20
type input "Add crispy"
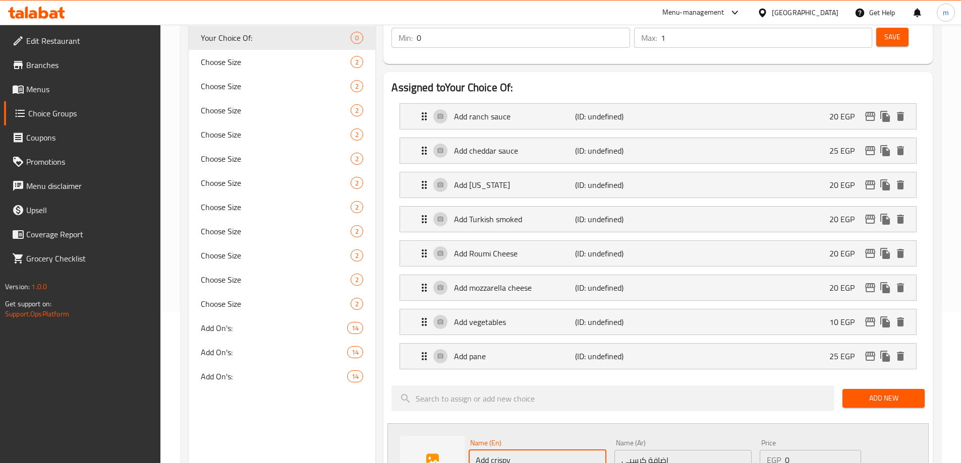
click at [580, 424] on div "Name (En) Add crispy Name (En) Name (Ar) اضافة كرسبي Name (Ar) Price EGP 0 Pric…" at bounding box center [657, 469] width 541 height 90
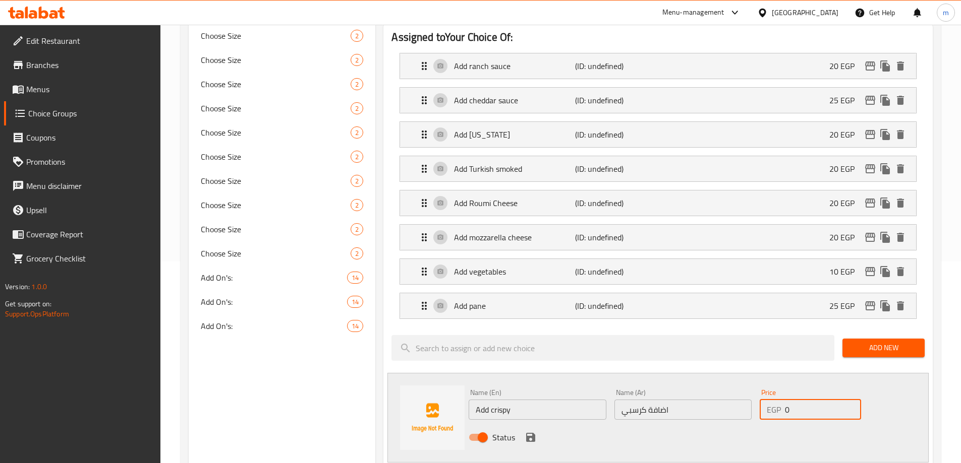
drag, startPoint x: 793, startPoint y: 379, endPoint x: 778, endPoint y: 385, distance: 16.5
click at [778, 400] on div "EGP 0 Price" at bounding box center [809, 410] width 101 height 20
type input "25"
click at [532, 433] on icon "save" at bounding box center [530, 437] width 9 height 9
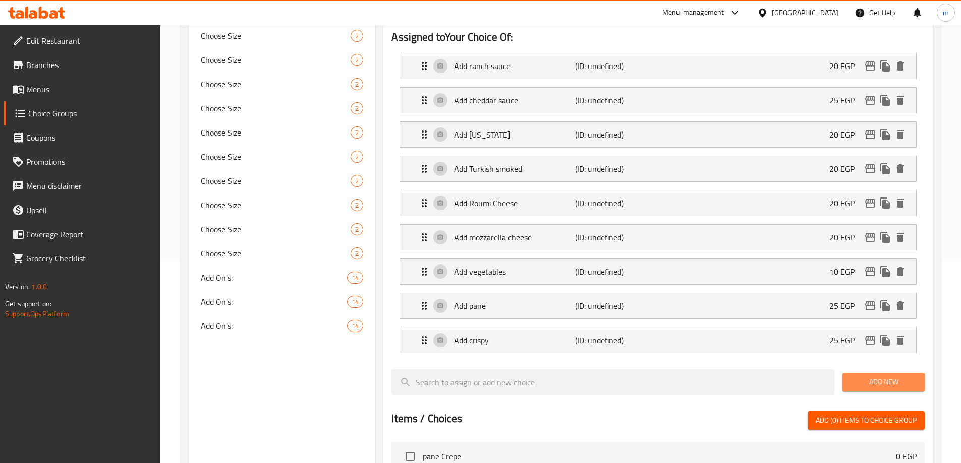
click at [885, 376] on span "Add New" at bounding box center [883, 382] width 66 height 13
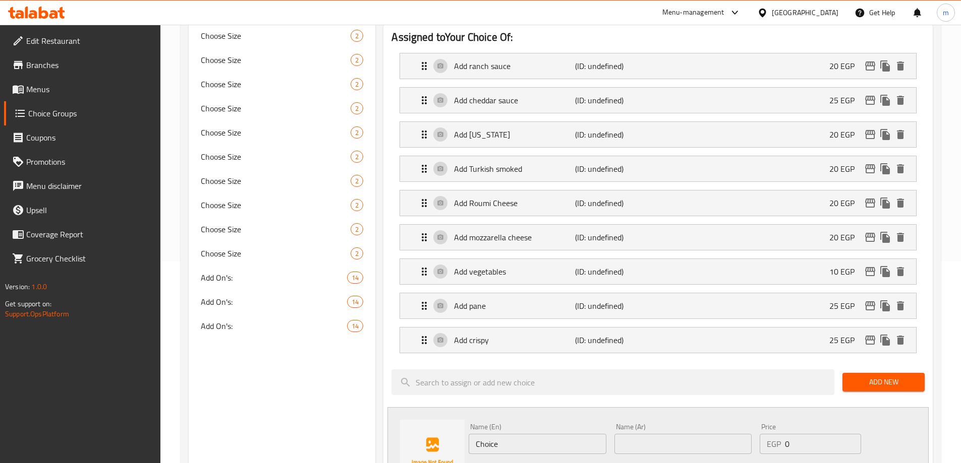
click at [657, 434] on input "text" at bounding box center [682, 444] width 137 height 20
paste input "اضافة شيش"
type input "اضافة شيش"
click at [516, 434] on input "Choice" at bounding box center [536, 444] width 137 height 20
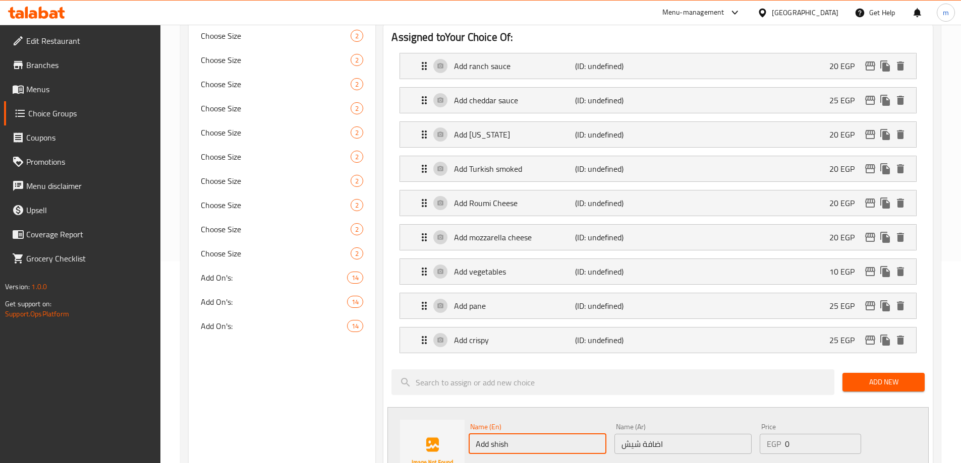
type input "Add shish"
drag, startPoint x: 789, startPoint y: 422, endPoint x: 783, endPoint y: 422, distance: 5.5
click at [783, 434] on div "EGP 0 Price" at bounding box center [809, 444] width 101 height 20
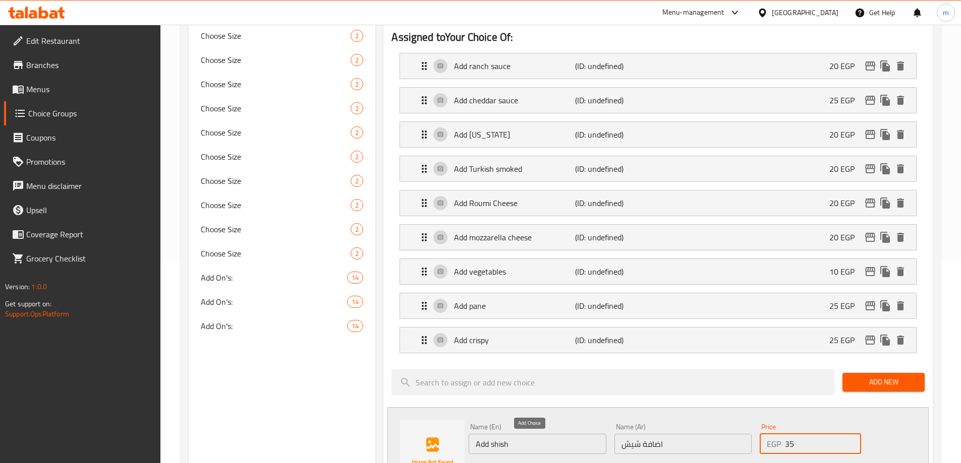
type input "35"
click at [526, 463] on icon "save" at bounding box center [530, 471] width 9 height 9
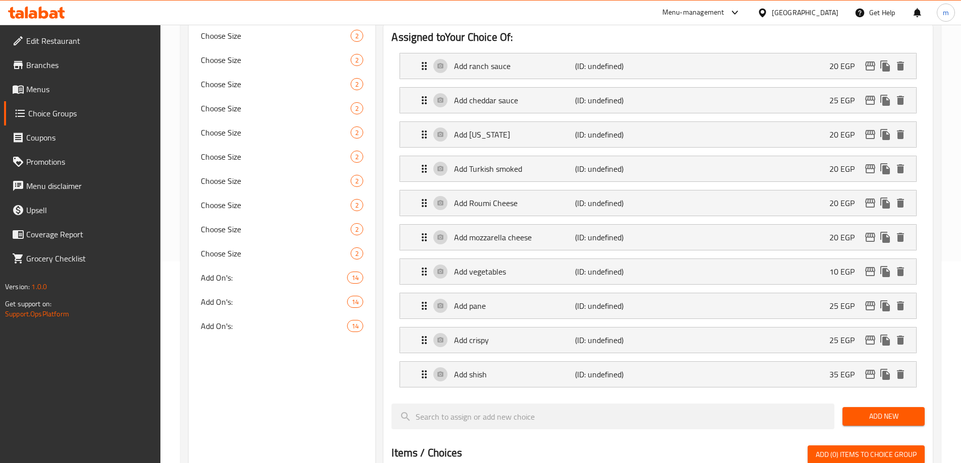
click at [276, 378] on div "Choice Groups Your Choice Of: 0 Choose Size 2 Choose Size 2 Choose Size 2 Choos…" at bounding box center [282, 373] width 187 height 920
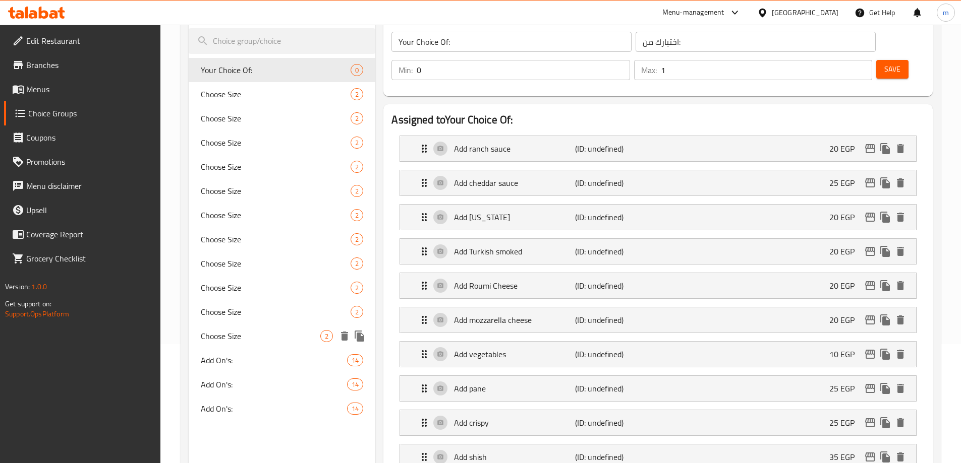
scroll to position [101, 0]
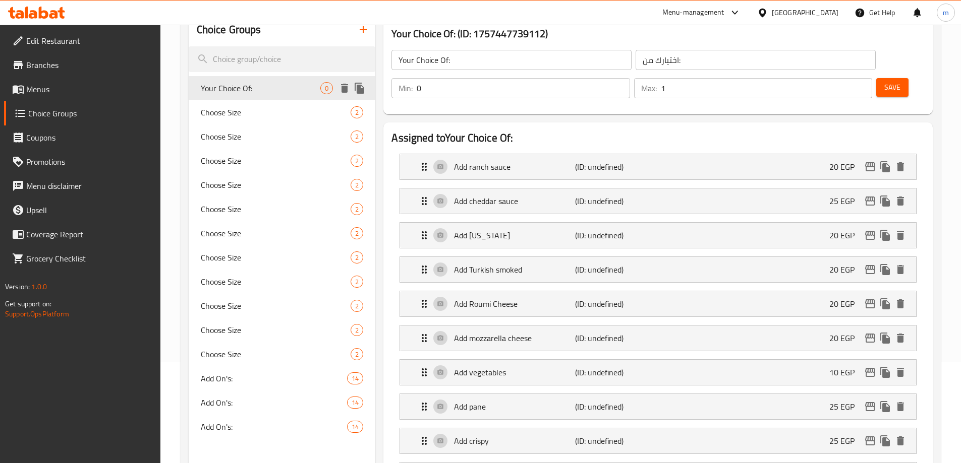
click at [289, 95] on div "Your Choice Of: 0" at bounding box center [282, 88] width 187 height 24
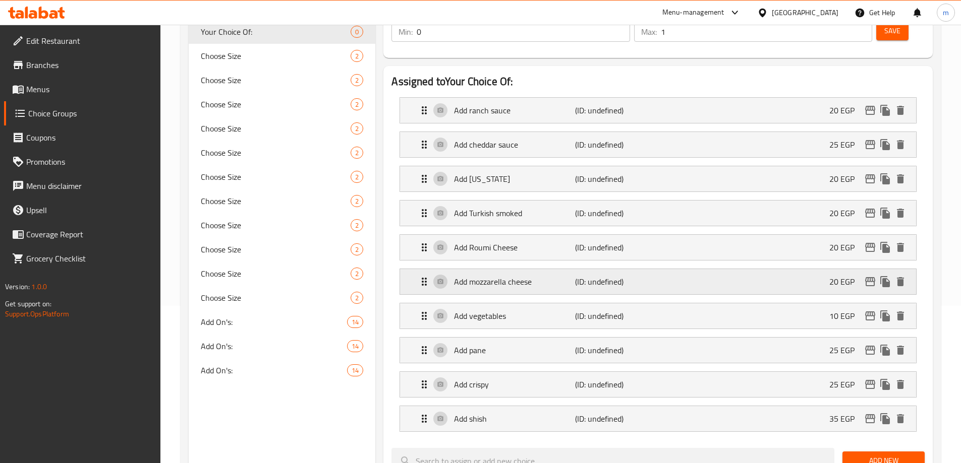
scroll to position [252, 0]
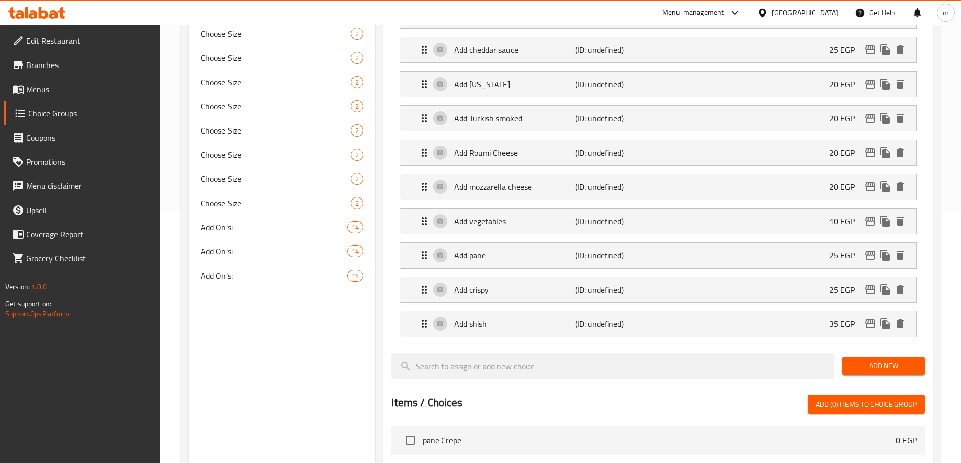
click at [914, 357] on button "Add New" at bounding box center [883, 366] width 82 height 19
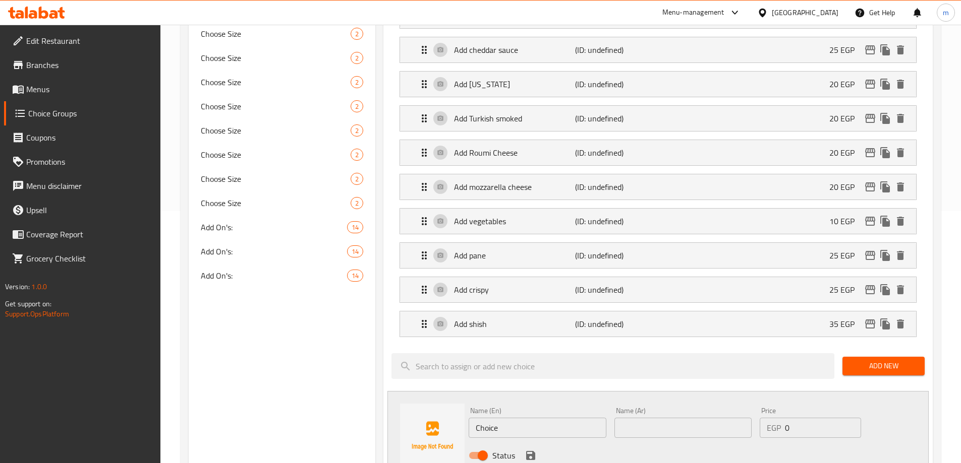
click at [711, 418] on input "text" at bounding box center [682, 428] width 137 height 20
paste input "اضافة استربس"
type input "اضافة استربس"
click at [577, 418] on input "Choice" at bounding box center [536, 428] width 137 height 20
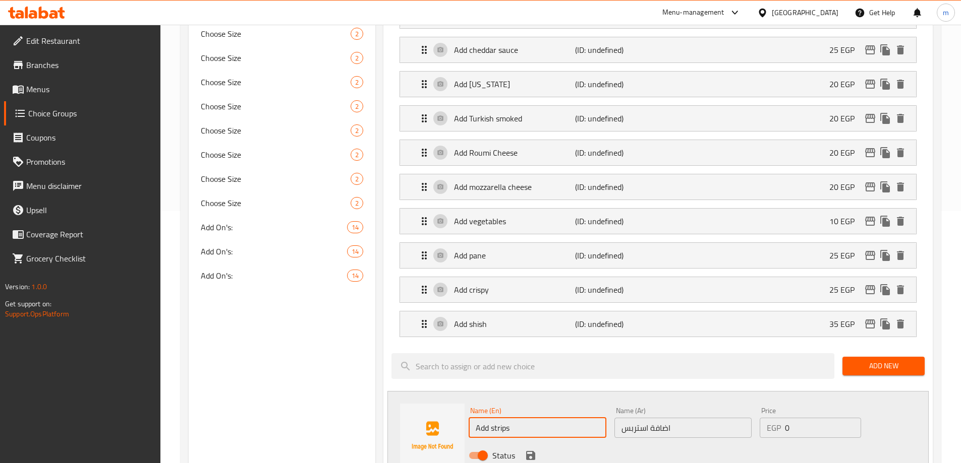
type input "Add strips"
click at [741, 442] on div "Status" at bounding box center [682, 455] width 437 height 27
drag, startPoint x: 788, startPoint y: 403, endPoint x: 780, endPoint y: 403, distance: 8.1
click at [780, 418] on div "EGP 0 Price" at bounding box center [809, 428] width 101 height 20
type input "35"
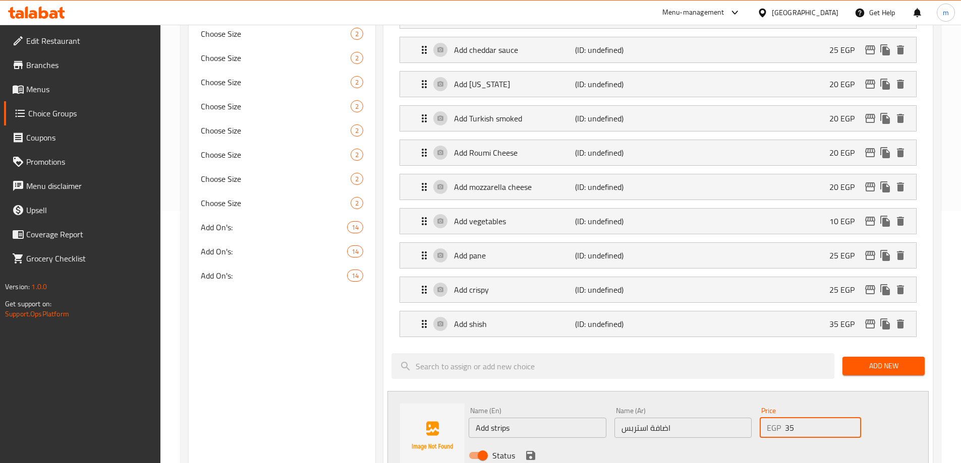
click at [531, 451] on icon "save" at bounding box center [530, 455] width 9 height 9
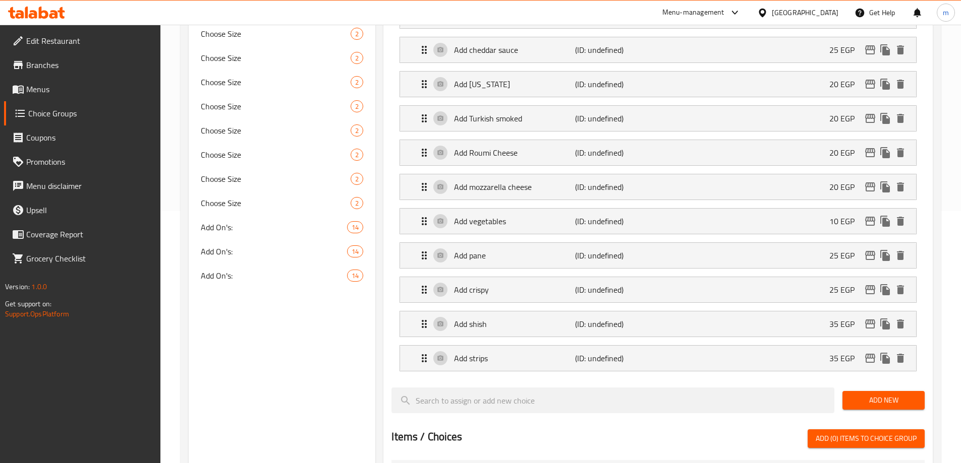
click at [862, 394] on span "Add New" at bounding box center [883, 400] width 66 height 13
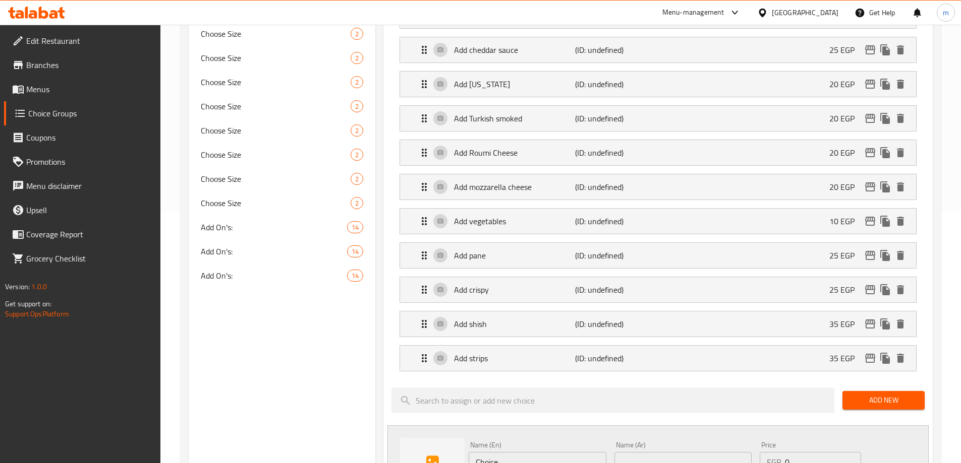
click at [695, 445] on div "Name (Ar) Name (Ar)" at bounding box center [682, 457] width 145 height 39
click at [690, 452] on input "text" at bounding box center [682, 462] width 137 height 20
paste input "اضافة كوردن بلو"
type input "اضافة كوردن بلو"
drag, startPoint x: 784, startPoint y: 434, endPoint x: 795, endPoint y: 434, distance: 11.1
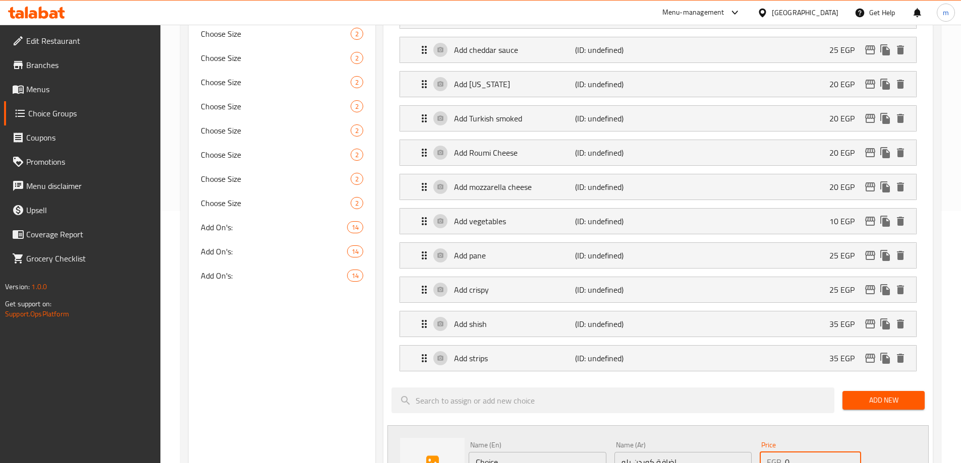
click at [795, 452] on div "EGP 0 Price" at bounding box center [809, 462] width 101 height 20
type input "30"
click at [598, 442] on div "Name (En) Choice Name (En)" at bounding box center [536, 457] width 137 height 31
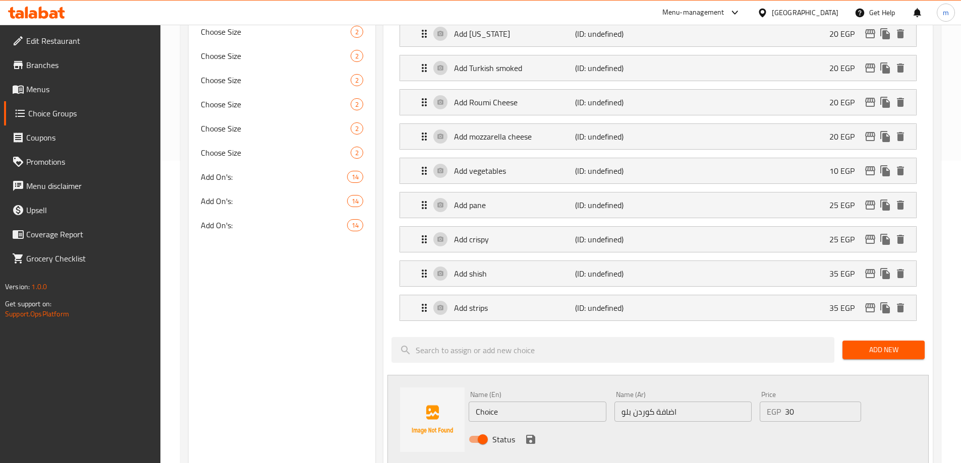
click at [522, 402] on input "Choice" at bounding box center [536, 412] width 137 height 20
click at [523, 402] on input "Add" at bounding box center [536, 412] width 137 height 20
click at [637, 402] on input "اضافة كوردن بلو" at bounding box center [682, 412] width 137 height 20
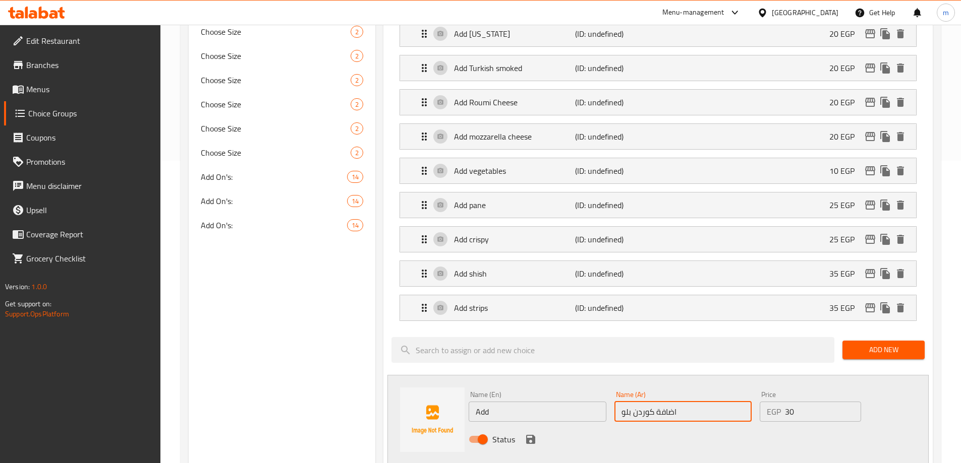
click at [627, 402] on input "اضافة كوردن بلو" at bounding box center [682, 412] width 137 height 20
click at [508, 402] on input "Add" at bounding box center [536, 412] width 137 height 20
paste input "Cordon Bleu"
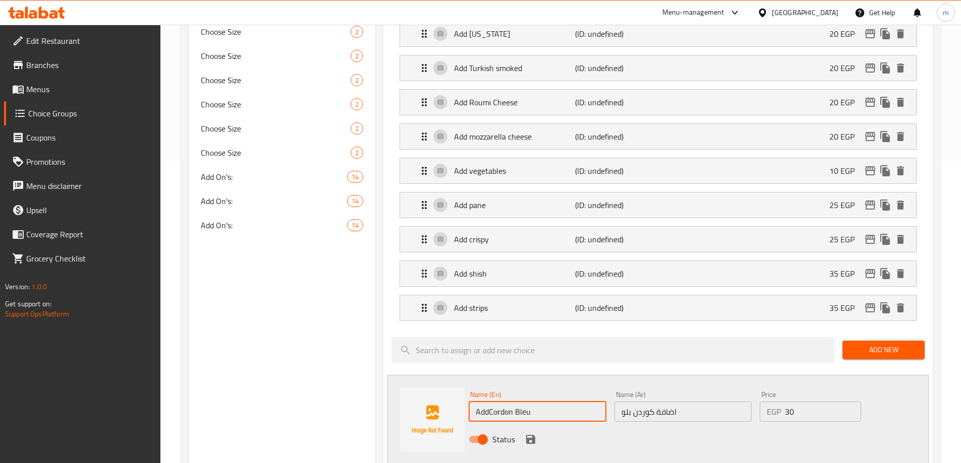
click at [489, 402] on input "AddCordon Bleu" at bounding box center [536, 412] width 137 height 20
type input "Add Cordon Bleu"
click at [637, 402] on input "اضافة كوردن بلو" at bounding box center [682, 412] width 137 height 20
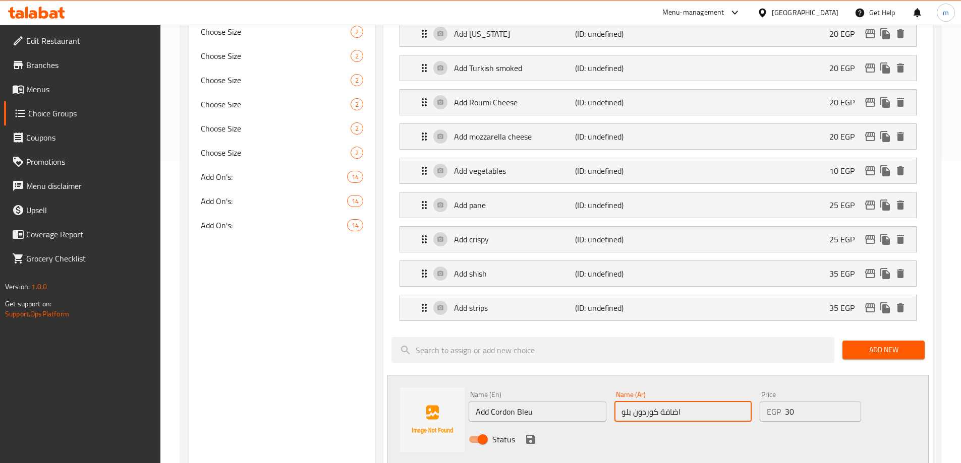
type input "اضافة كوردون بلو"
drag, startPoint x: 527, startPoint y: 408, endPoint x: 692, endPoint y: 369, distance: 169.5
click at [527, 434] on icon "save" at bounding box center [530, 440] width 12 height 12
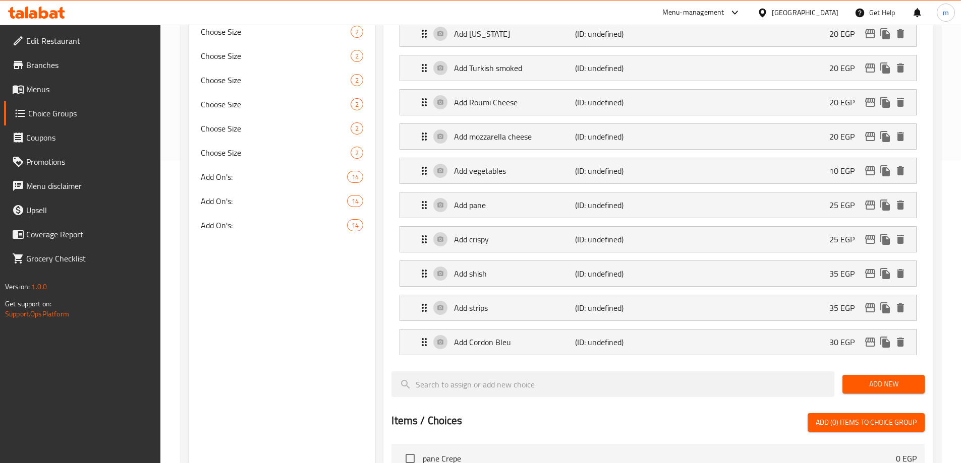
click at [892, 378] on span "Add New" at bounding box center [883, 384] width 66 height 13
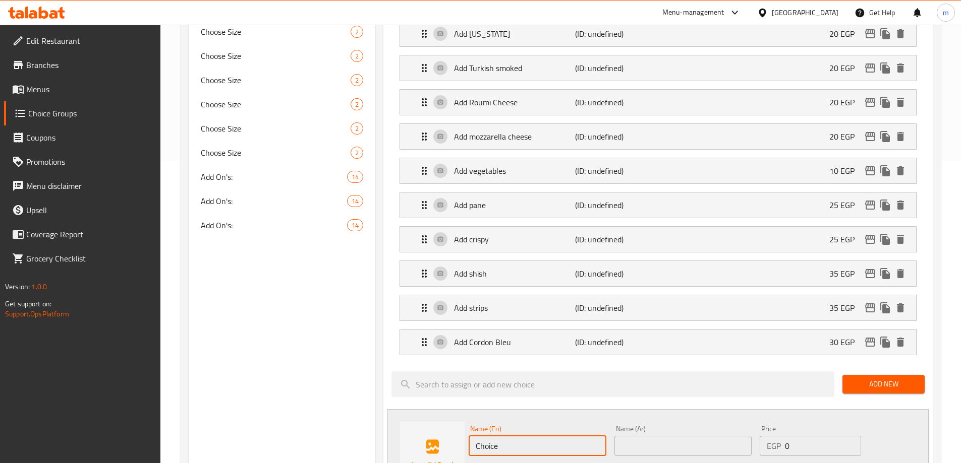
click at [494, 436] on input "Choice" at bounding box center [536, 446] width 137 height 20
type input "A"
type input "Add potatoes"
click at [687, 436] on input "text" at bounding box center [682, 446] width 137 height 20
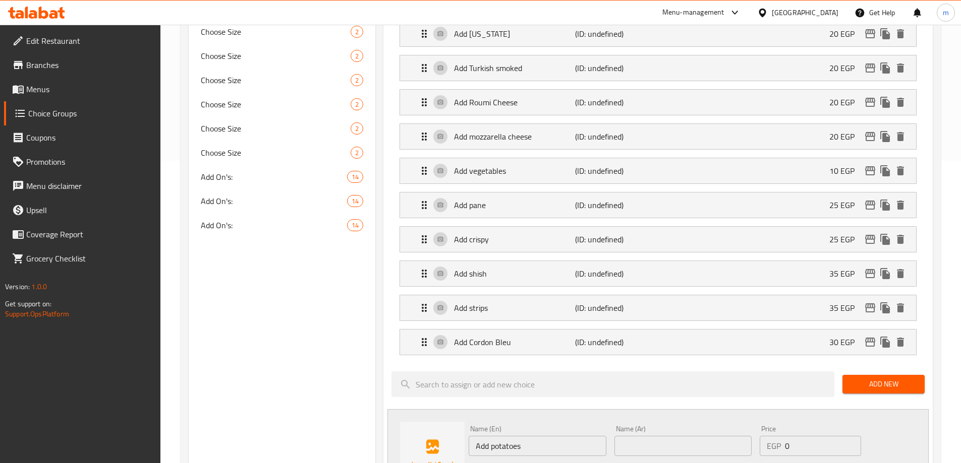
click at [672, 436] on input "text" at bounding box center [682, 446] width 137 height 20
paste input "اضافة بطاطس"
type input "اضافة بطاطس"
drag, startPoint x: 801, startPoint y: 423, endPoint x: 783, endPoint y: 425, distance: 18.8
click at [783, 436] on div "EGP 0 Price" at bounding box center [809, 446] width 101 height 20
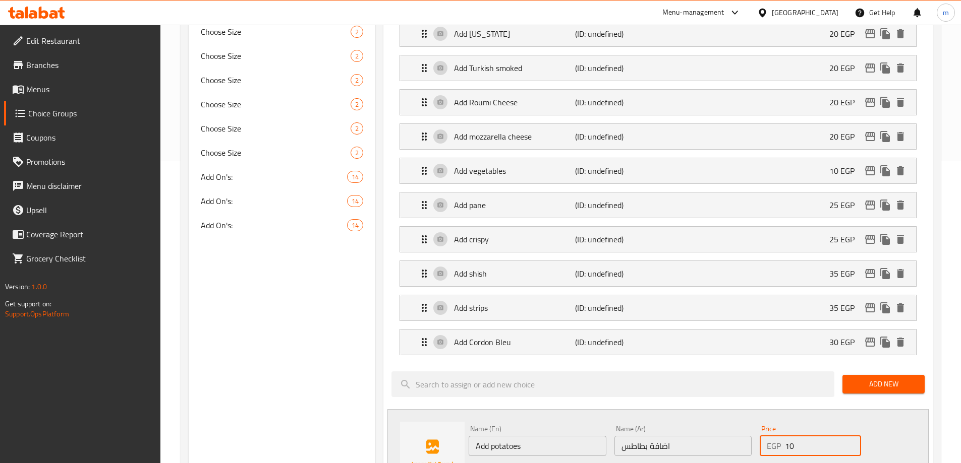
type input "10"
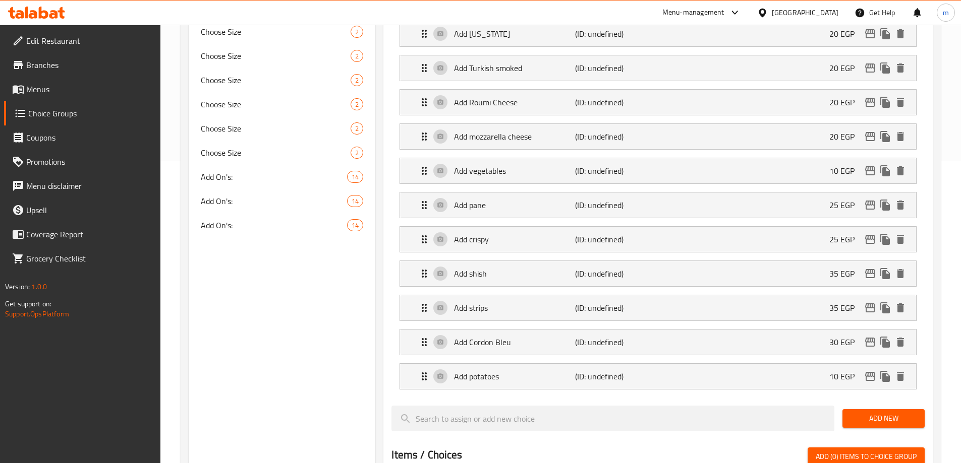
click at [861, 412] on span "Add New" at bounding box center [883, 418] width 66 height 13
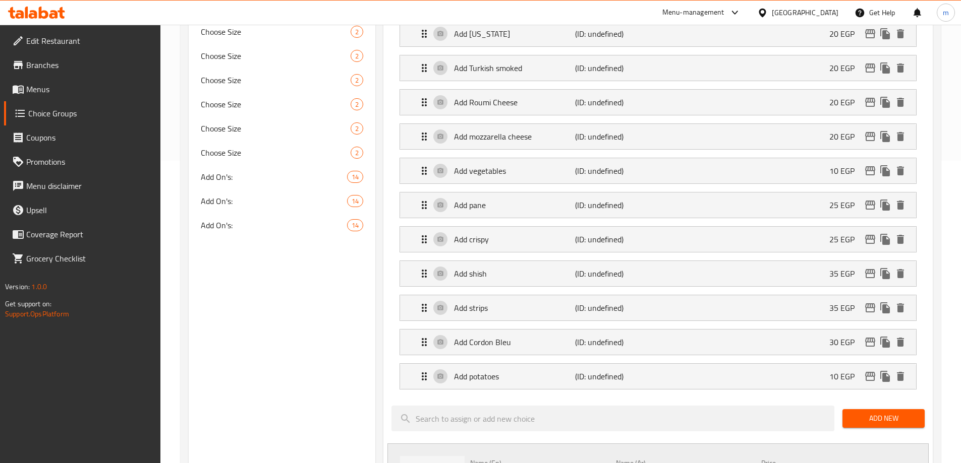
scroll to position [353, 0]
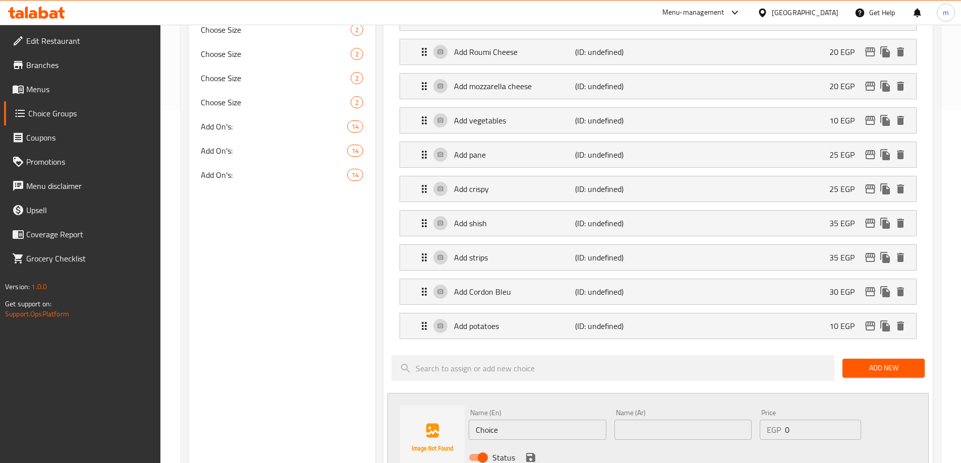
click at [614, 420] on input "text" at bounding box center [682, 430] width 137 height 20
paste input "اضافة [PERSON_NAME]"
type input "اضافة [PERSON_NAME]"
click at [544, 420] on input "Choice" at bounding box center [536, 430] width 137 height 20
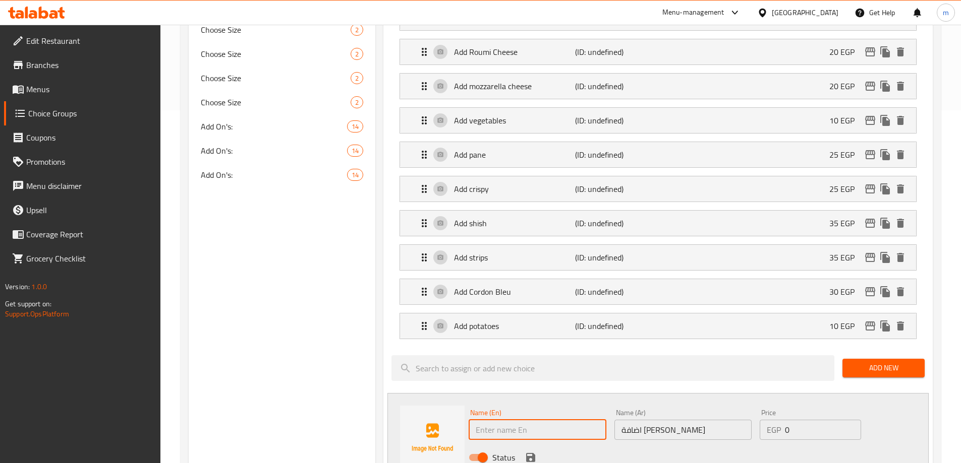
type input "ش"
click at [533, 420] on input "Add" at bounding box center [536, 430] width 137 height 20
paste input "Hot Dog"
type input "Add Hot Dog"
click at [565, 444] on div "Status" at bounding box center [682, 457] width 437 height 27
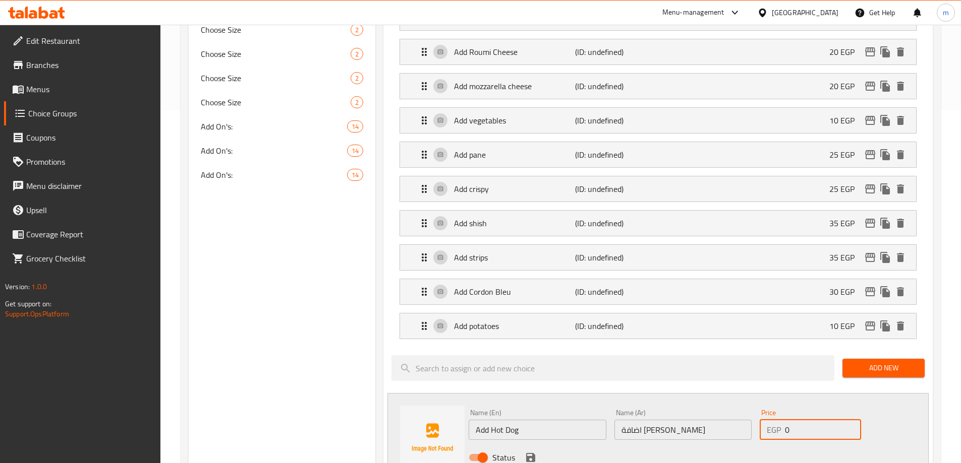
drag, startPoint x: 787, startPoint y: 403, endPoint x: 781, endPoint y: 405, distance: 6.9
click at [781, 420] on div "EGP 0 Price" at bounding box center [809, 430] width 101 height 20
type input "20"
click at [750, 444] on div "Status" at bounding box center [682, 457] width 437 height 27
click at [525, 452] on icon "save" at bounding box center [530, 458] width 12 height 12
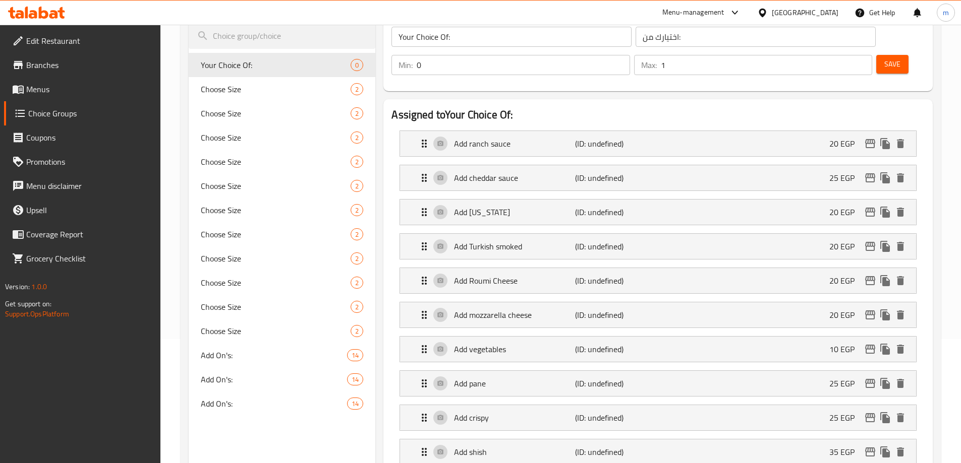
scroll to position [0, 0]
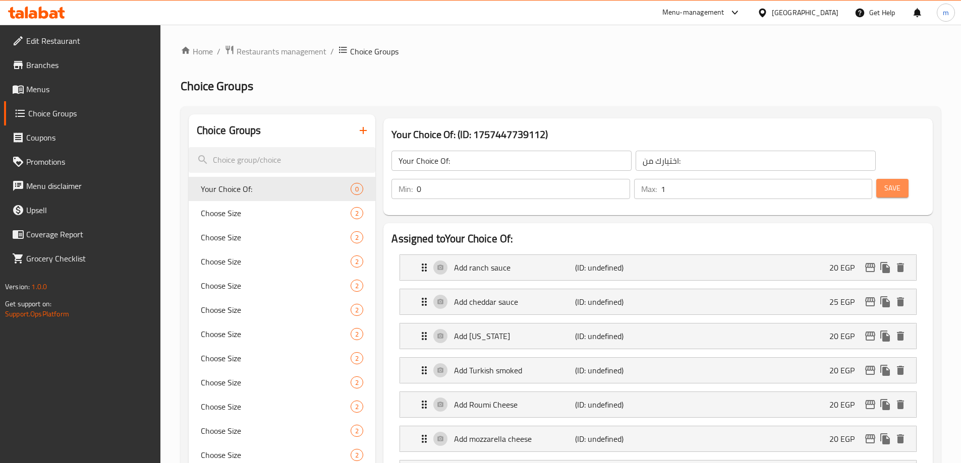
click at [884, 182] on span "Save" at bounding box center [892, 188] width 16 height 13
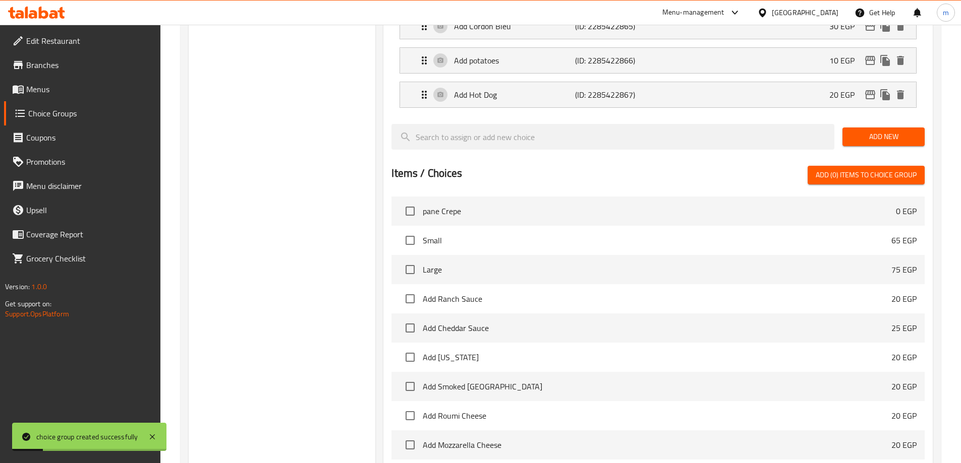
scroll to position [708, 0]
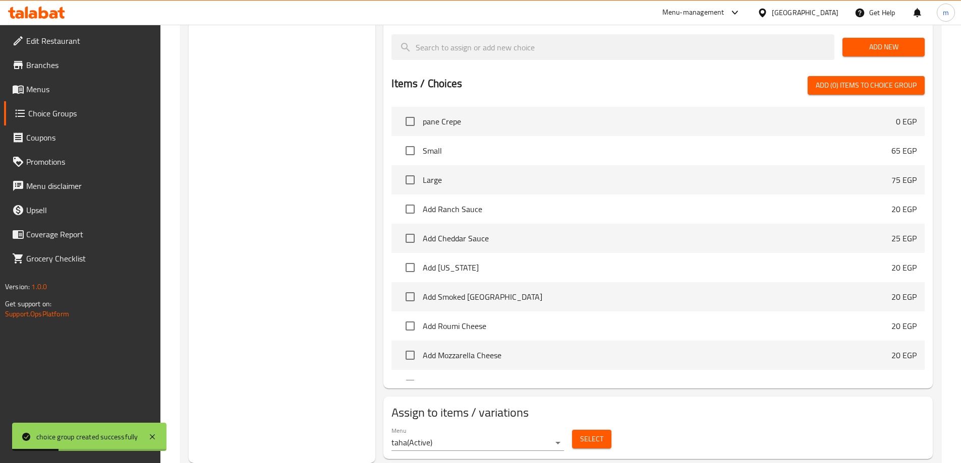
click at [598, 433] on span "Select" at bounding box center [591, 439] width 23 height 13
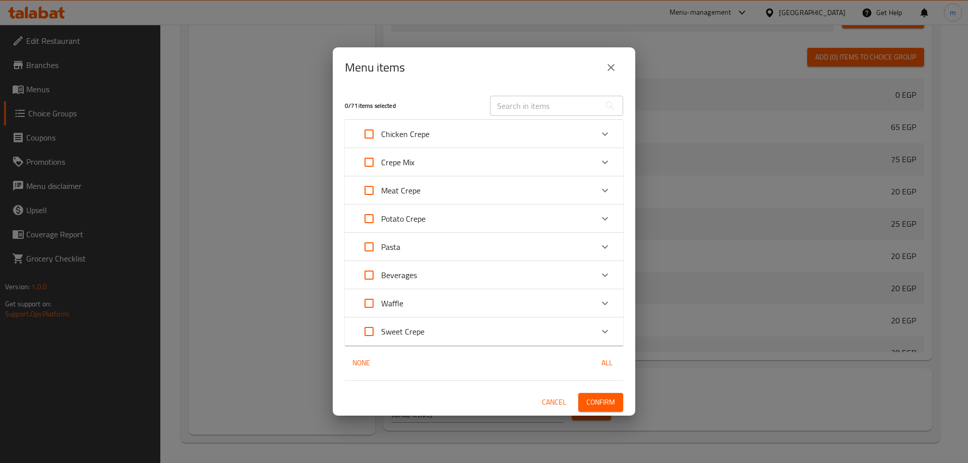
click at [373, 158] on input "Expand" at bounding box center [369, 162] width 24 height 24
checkbox input "true"
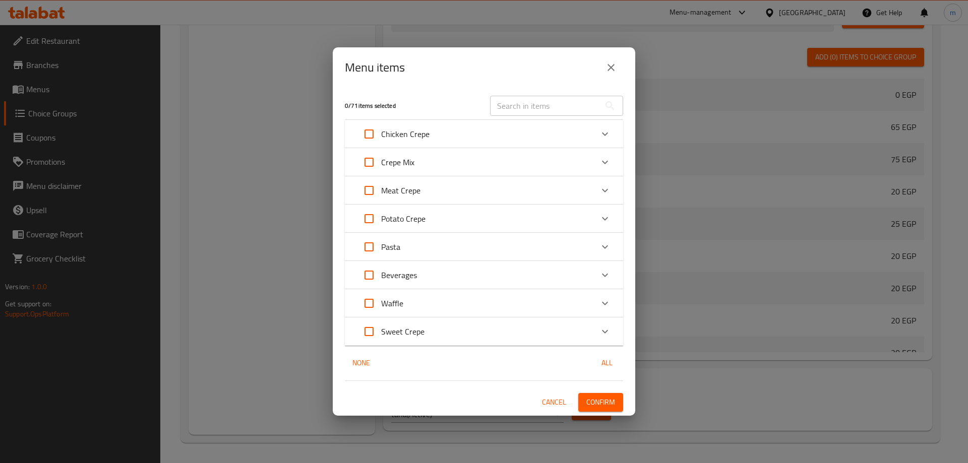
checkbox input "true"
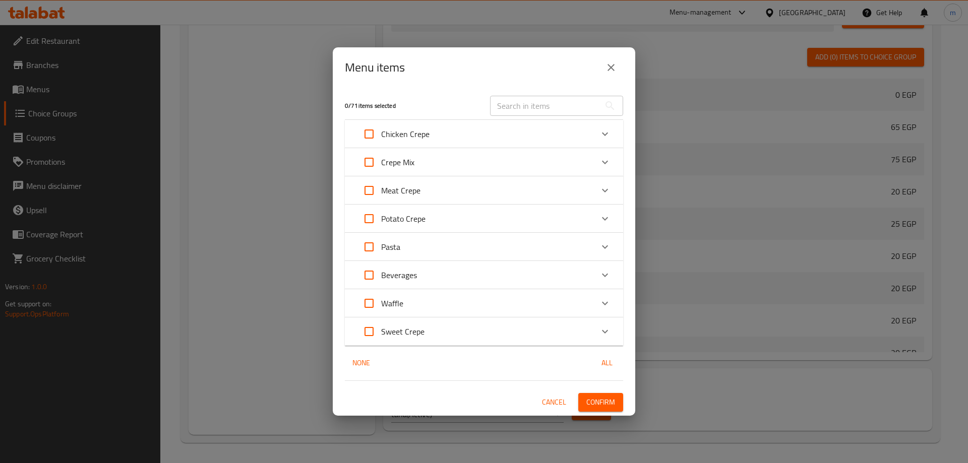
checkbox input "true"
click at [373, 223] on input "Expand" at bounding box center [369, 219] width 24 height 24
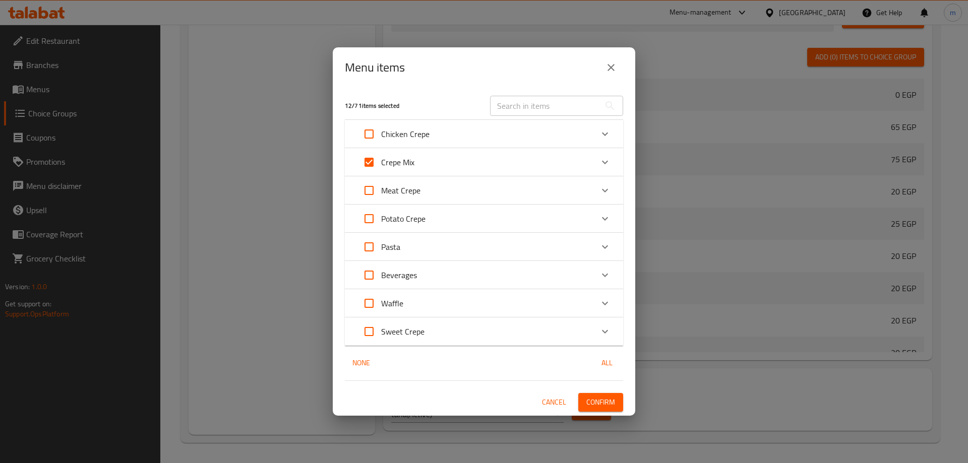
checkbox input "true"
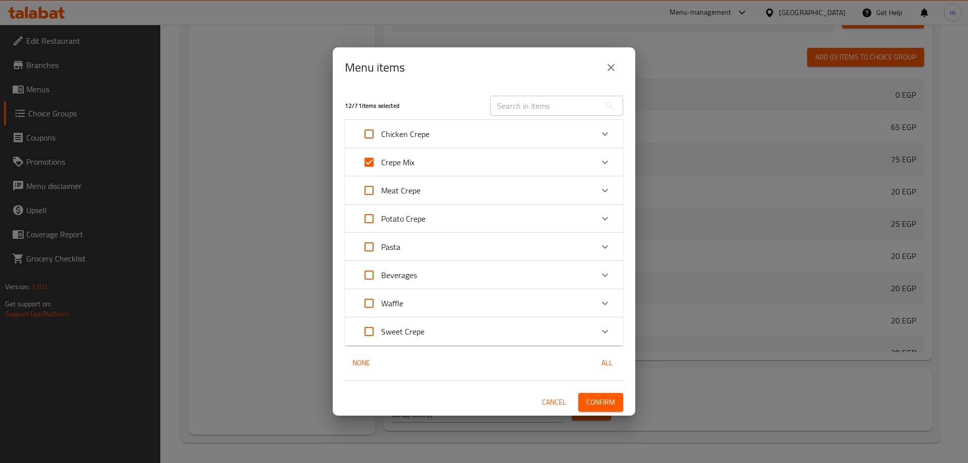
checkbox input "true"
click at [613, 397] on span "Confirm" at bounding box center [600, 402] width 29 height 13
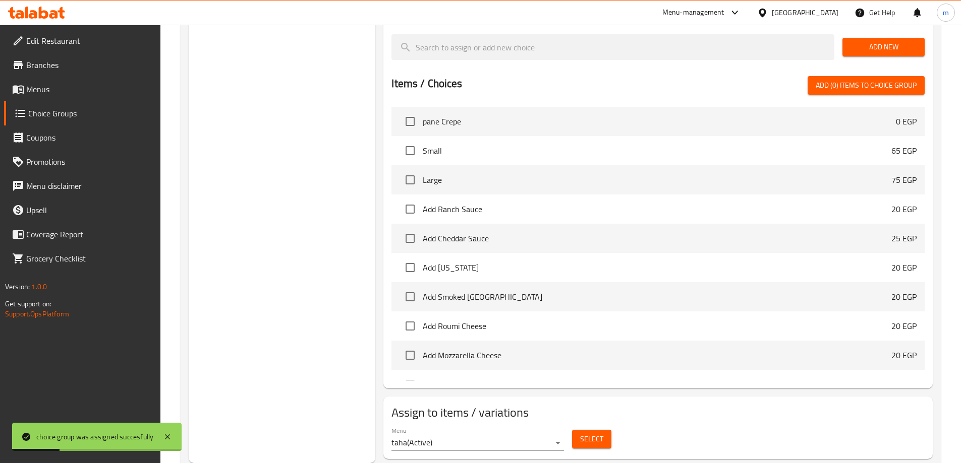
click at [92, 92] on span "Menus" at bounding box center [89, 89] width 126 height 12
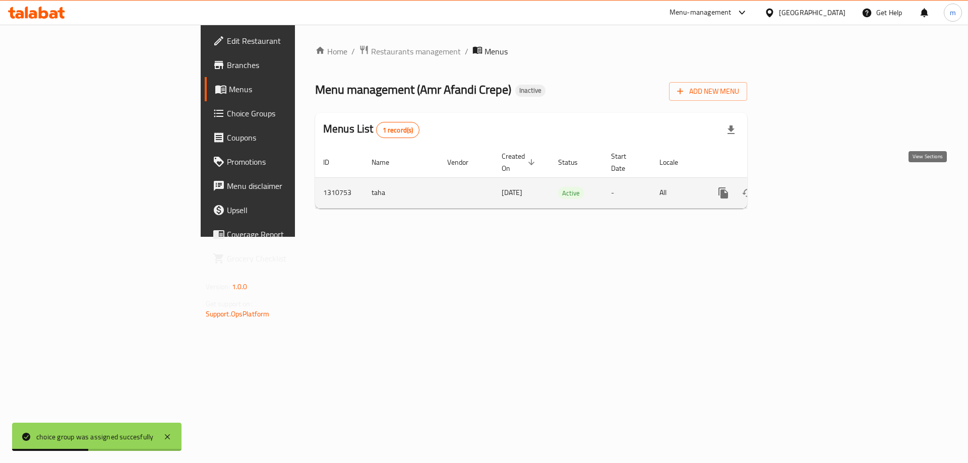
click at [801, 189] on icon "enhanced table" at bounding box center [796, 193] width 9 height 9
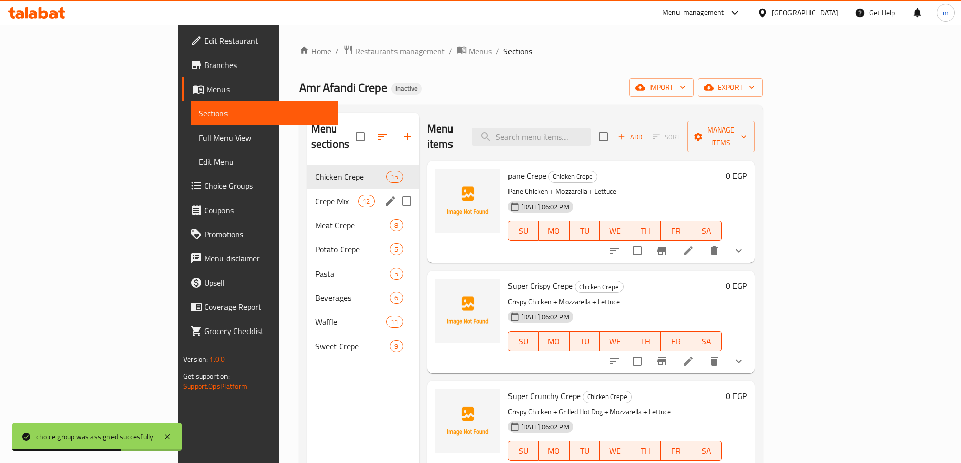
click at [307, 189] on div "Crepe Mix 12" at bounding box center [363, 201] width 112 height 24
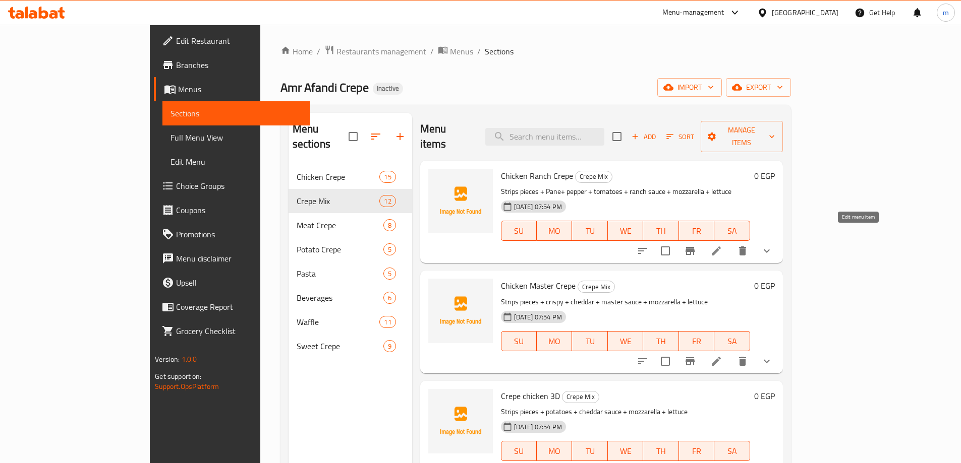
click at [722, 245] on icon at bounding box center [716, 251] width 12 height 12
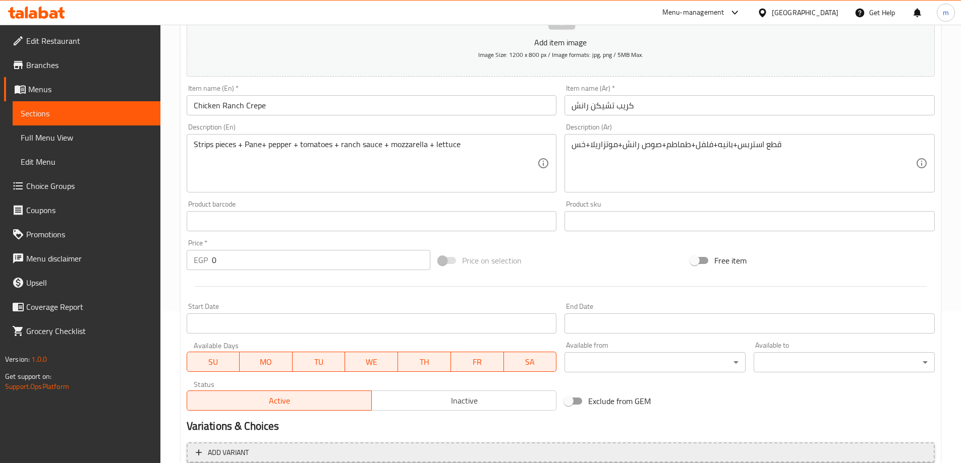
scroll to position [266, 0]
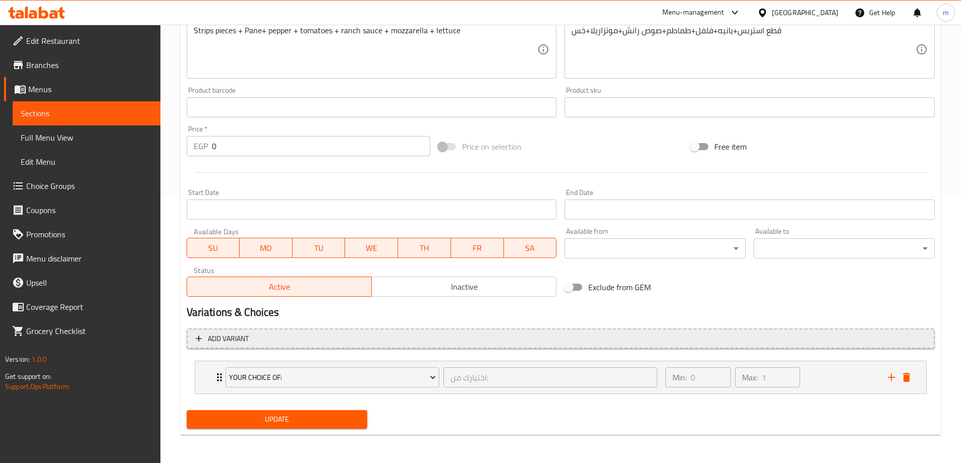
click at [574, 341] on span "Add variant" at bounding box center [561, 339] width 730 height 13
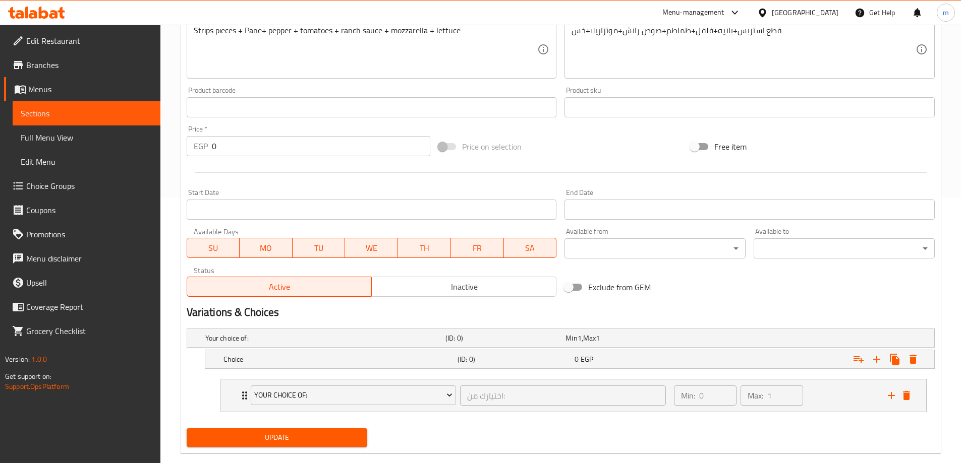
click at [574, 341] on span "Min" at bounding box center [571, 338] width 12 height 13
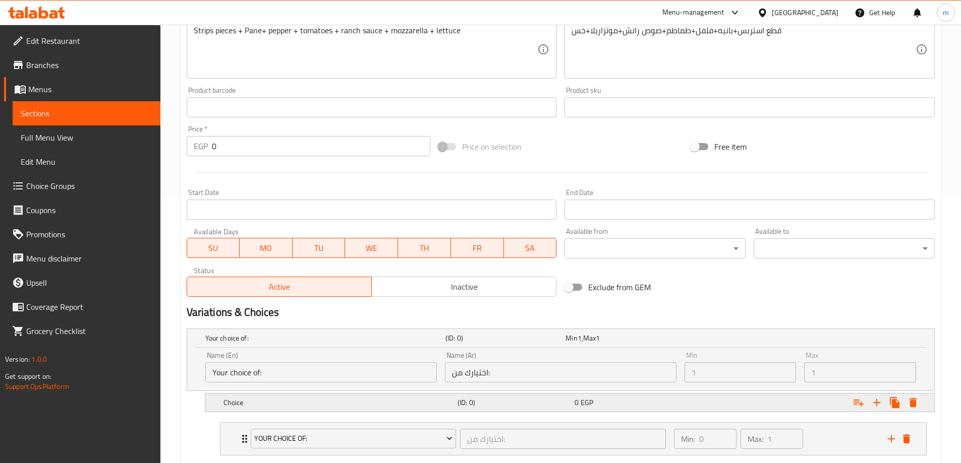
click at [879, 405] on icon "Expand" at bounding box center [876, 403] width 12 height 12
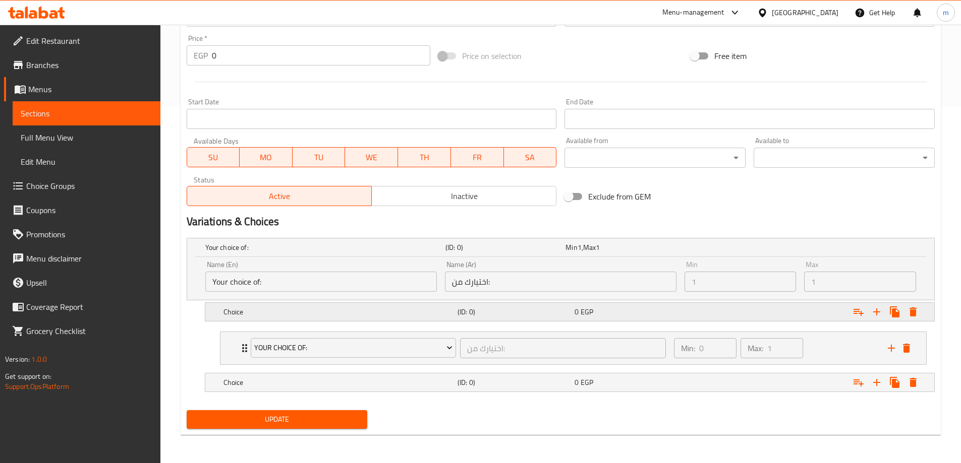
click at [580, 318] on span "EGP" at bounding box center [586, 312] width 13 height 13
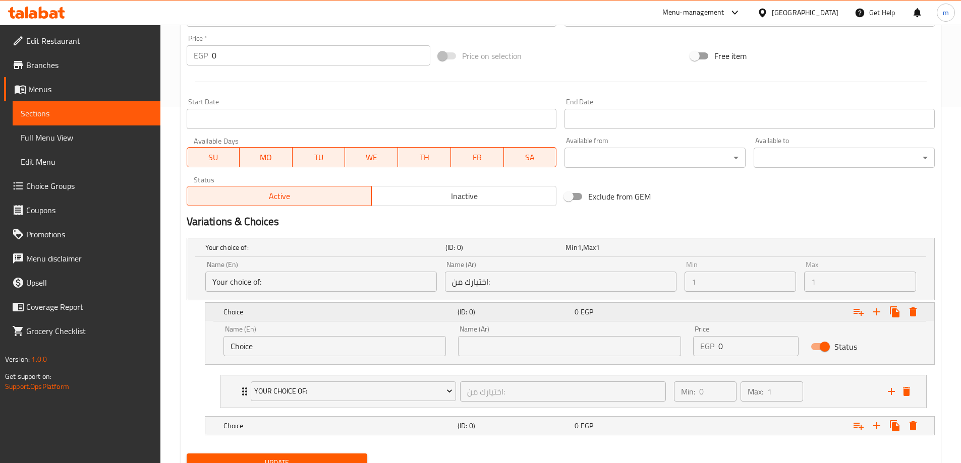
scroll to position [400, 0]
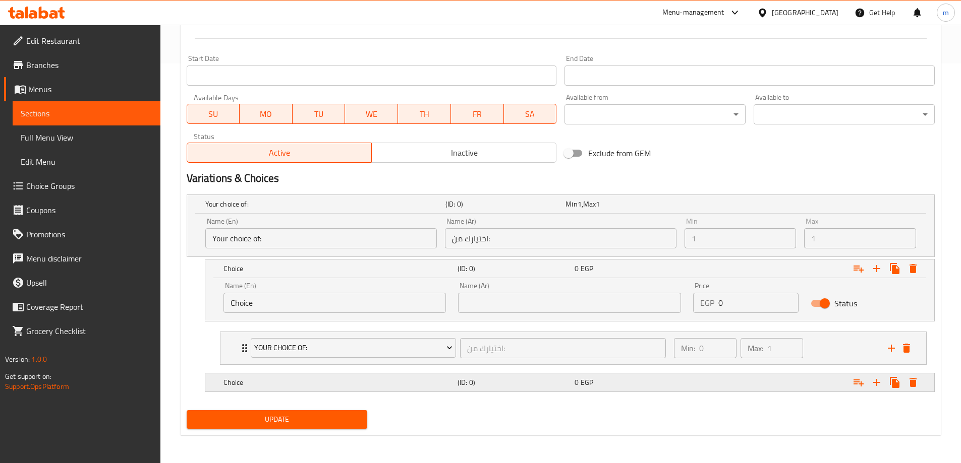
click at [799, 386] on div "Expand" at bounding box center [806, 383] width 234 height 22
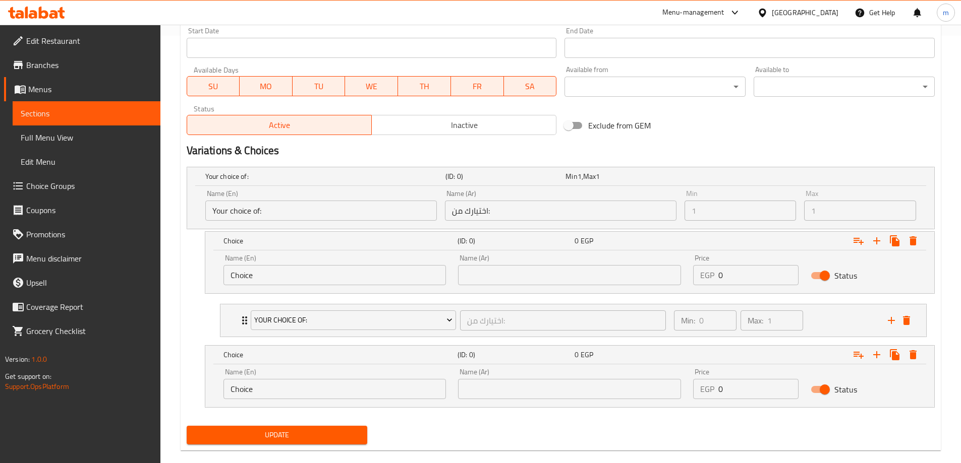
scroll to position [443, 0]
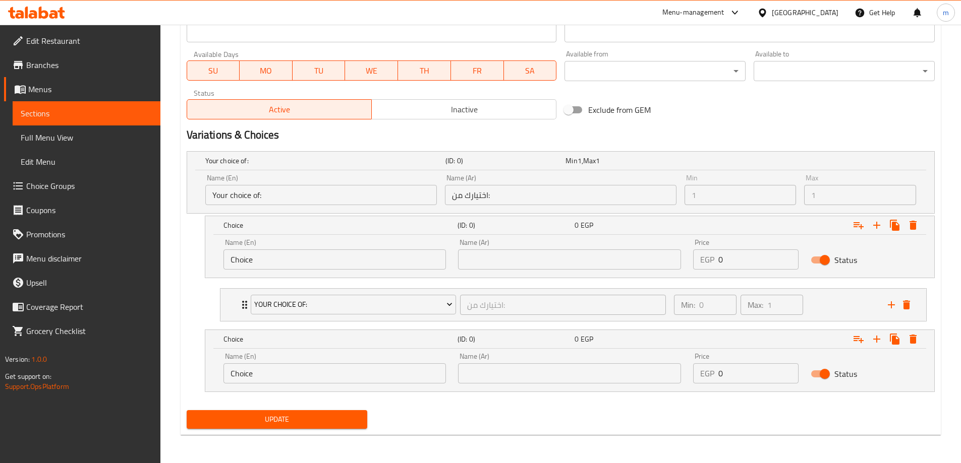
click at [342, 262] on input "Choice" at bounding box center [334, 260] width 223 height 20
type input "small"
click at [317, 372] on input "Choice" at bounding box center [334, 374] width 223 height 20
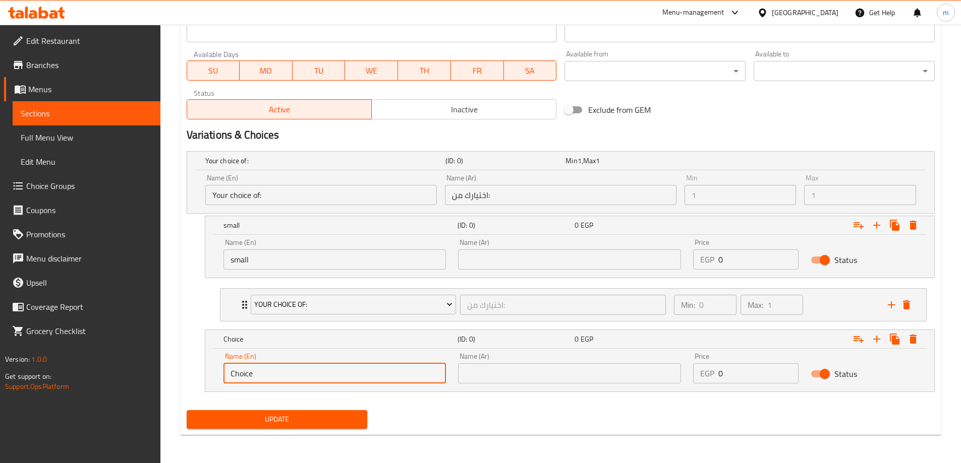
click at [317, 372] on input "Choice" at bounding box center [334, 374] width 223 height 20
type input "large"
click at [529, 269] on input "text" at bounding box center [569, 260] width 223 height 20
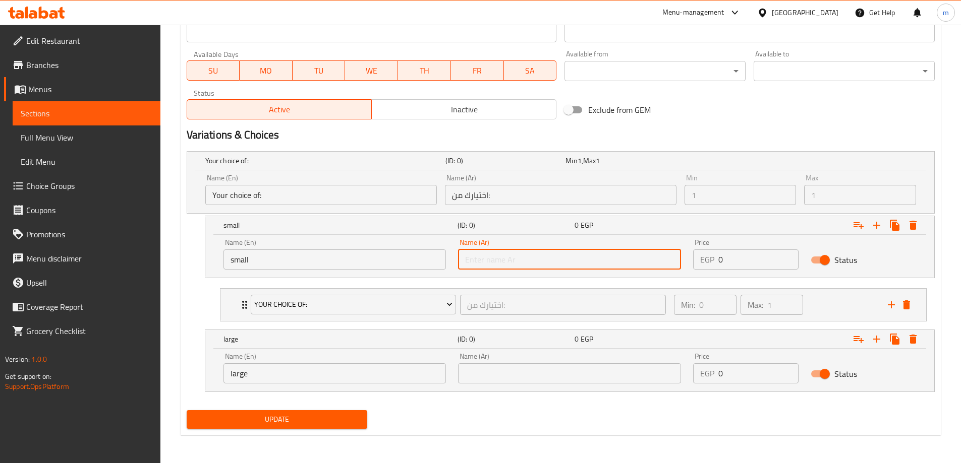
type input "صغير"
click at [512, 372] on input "text" at bounding box center [569, 374] width 223 height 20
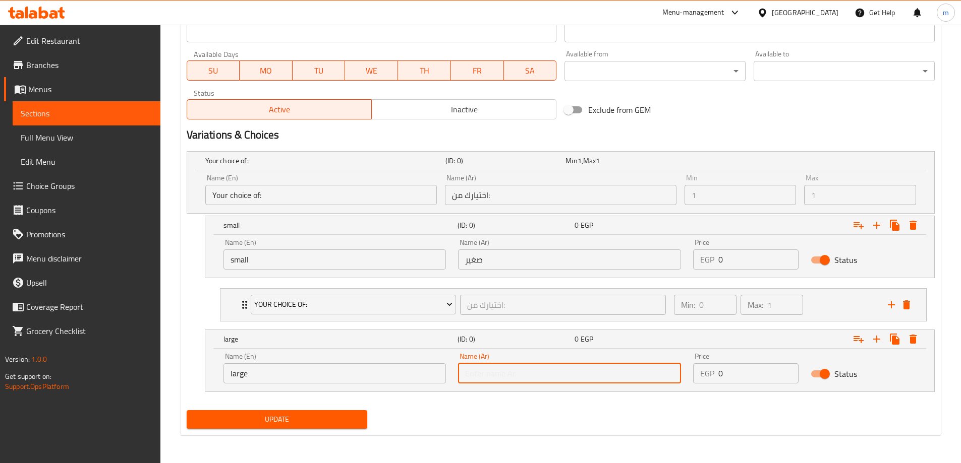
type input "ارز"
click at [513, 367] on input "ارز" at bounding box center [569, 374] width 223 height 20
click at [513, 367] on input "text" at bounding box center [569, 374] width 223 height 20
type input "كبير"
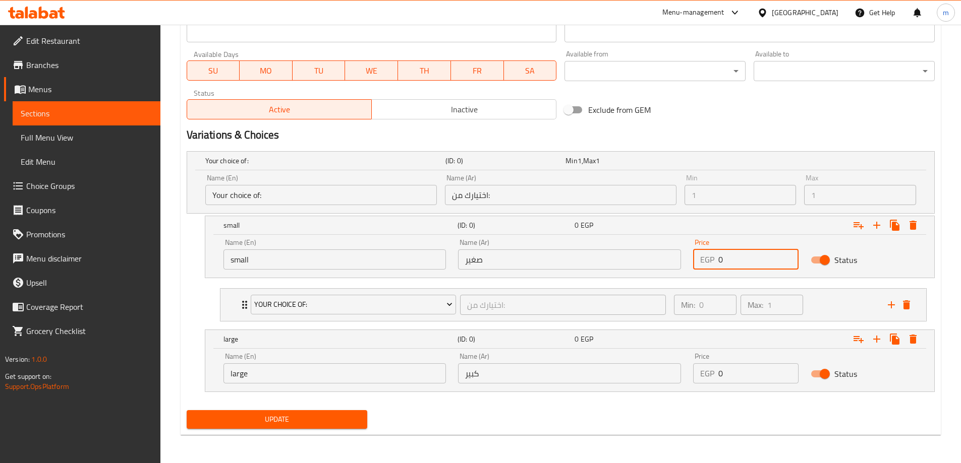
drag, startPoint x: 738, startPoint y: 257, endPoint x: 720, endPoint y: 262, distance: 18.8
click at [720, 262] on input "0" at bounding box center [758, 260] width 80 height 20
type input "110"
drag, startPoint x: 748, startPoint y: 373, endPoint x: 718, endPoint y: 379, distance: 30.4
click at [718, 379] on input "0" at bounding box center [758, 374] width 80 height 20
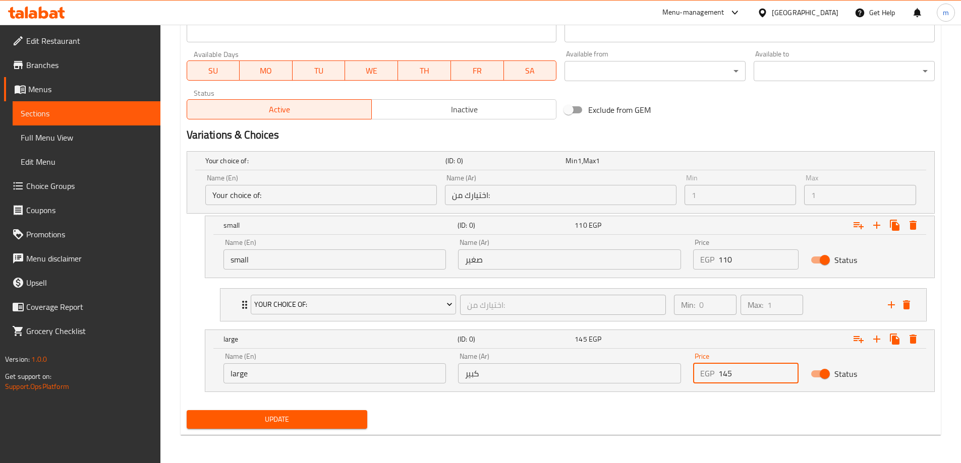
type input "145"
click at [353, 416] on span "Update" at bounding box center [277, 419] width 165 height 13
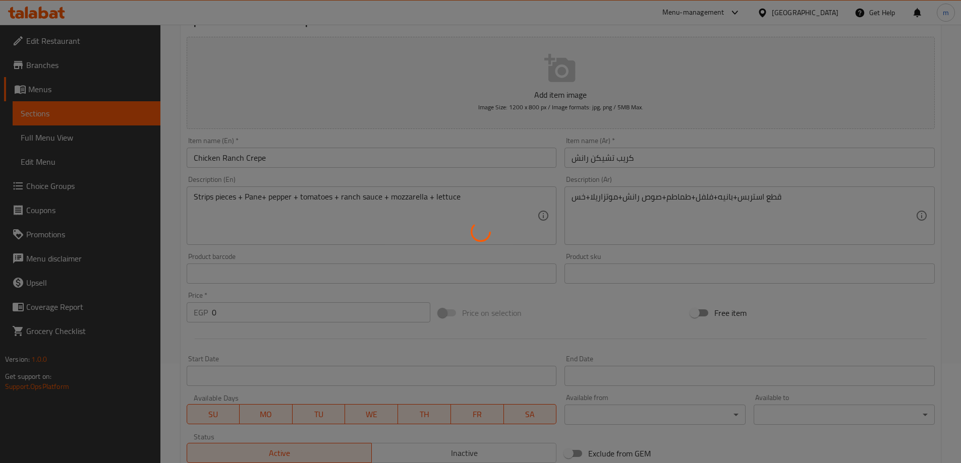
scroll to position [0, 0]
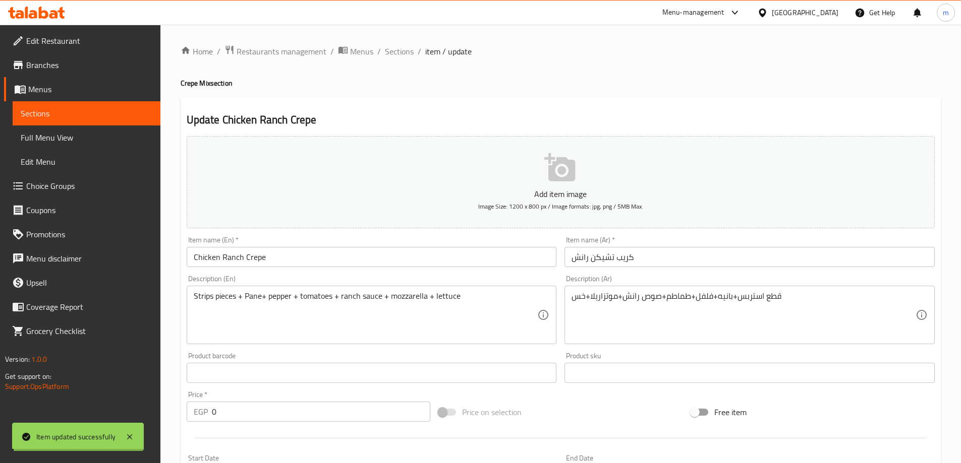
click at [401, 49] on span "Sections" at bounding box center [399, 51] width 29 height 12
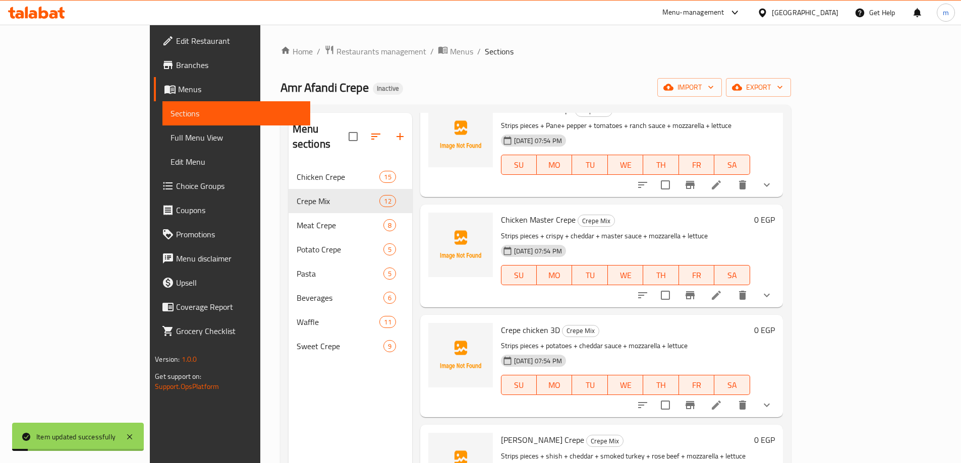
scroll to position [101, 0]
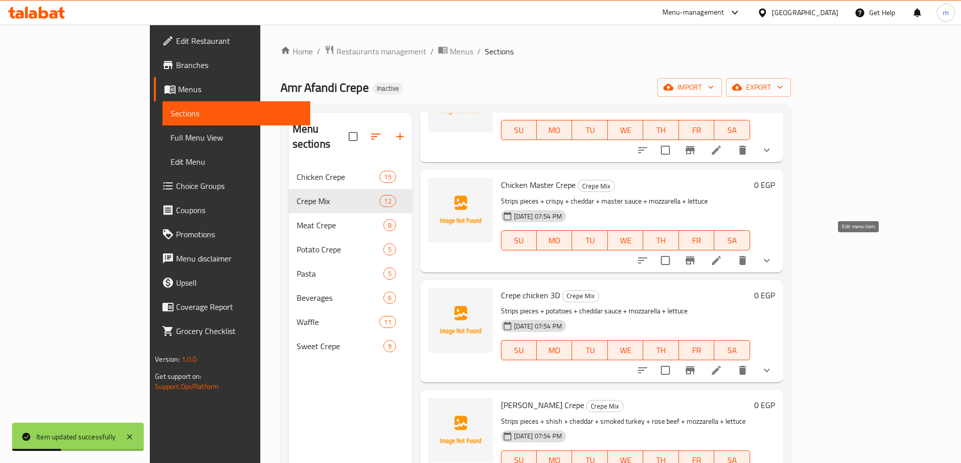
click at [722, 255] on icon at bounding box center [716, 261] width 12 height 12
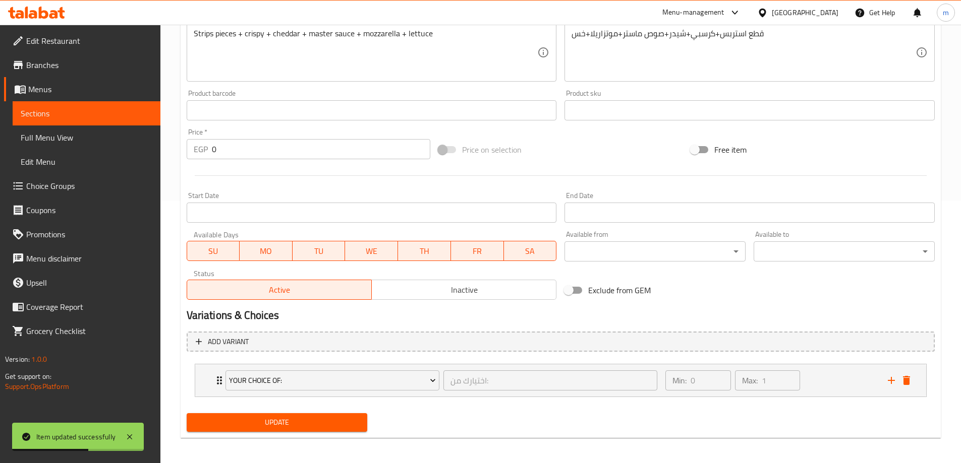
scroll to position [266, 0]
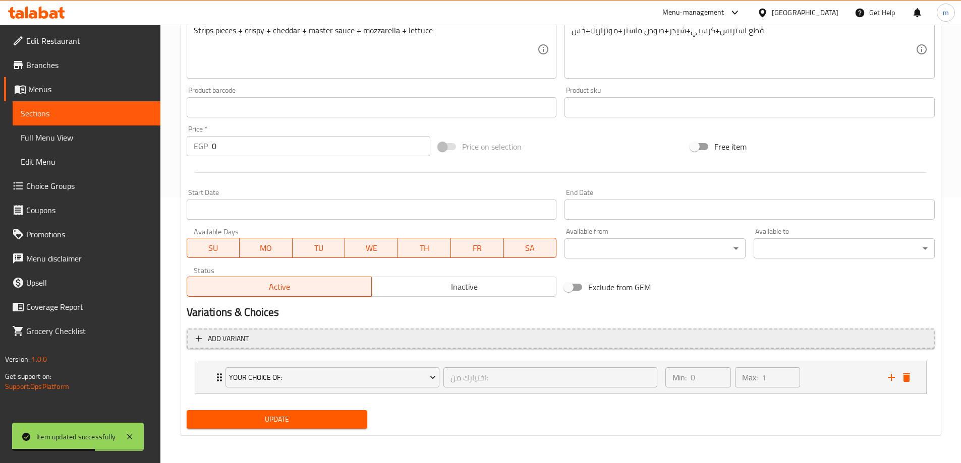
click at [749, 339] on span "Add variant" at bounding box center [561, 339] width 730 height 13
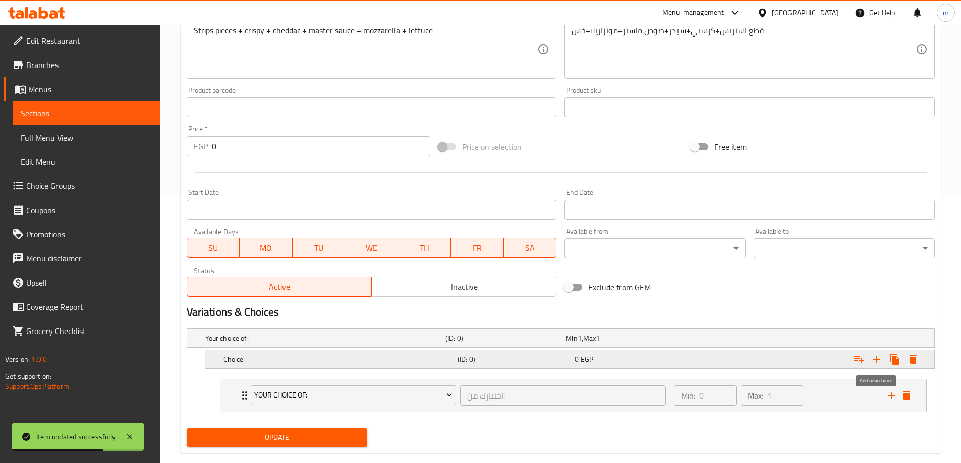
click at [880, 360] on icon "Expand" at bounding box center [876, 359] width 12 height 12
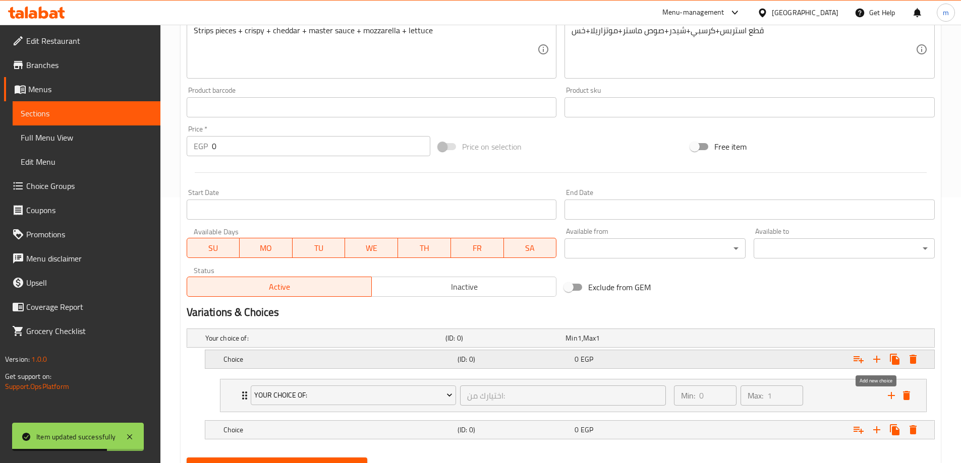
click at [880, 360] on icon "Expand" at bounding box center [876, 359] width 12 height 12
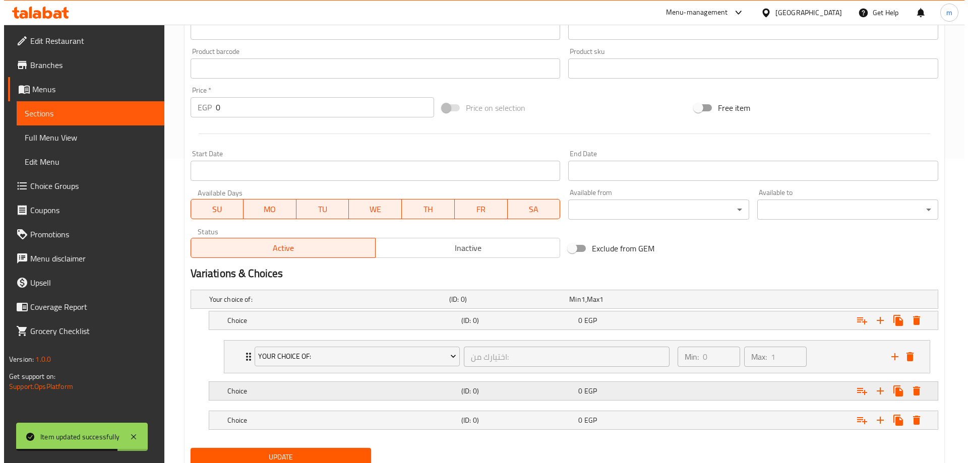
scroll to position [342, 0]
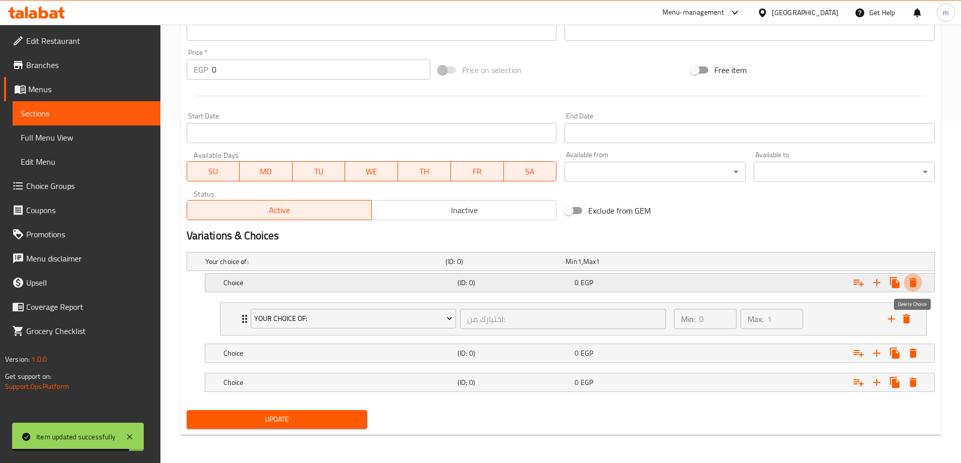
click at [911, 281] on icon "Expand" at bounding box center [912, 282] width 7 height 9
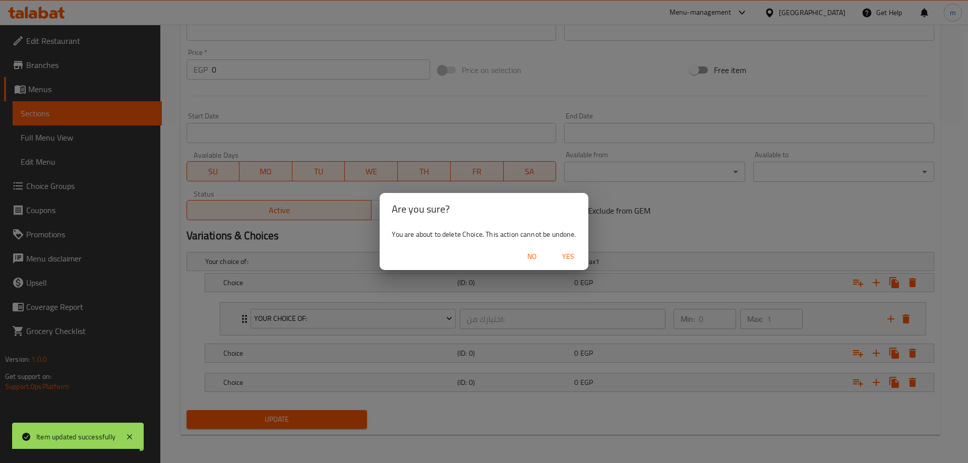
click at [572, 260] on span "Yes" at bounding box center [568, 257] width 24 height 13
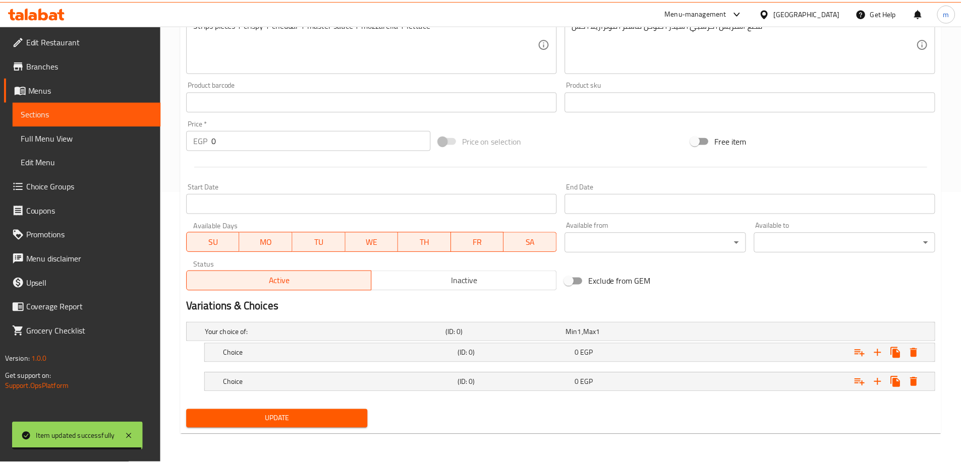
scroll to position [272, 0]
